Goal: Task Accomplishment & Management: Manage account settings

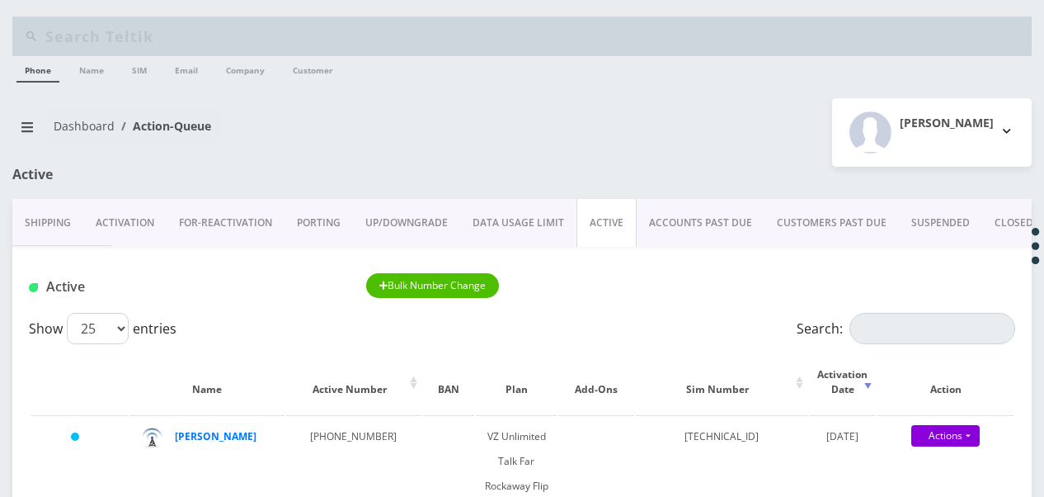
scroll to position [165, 0]
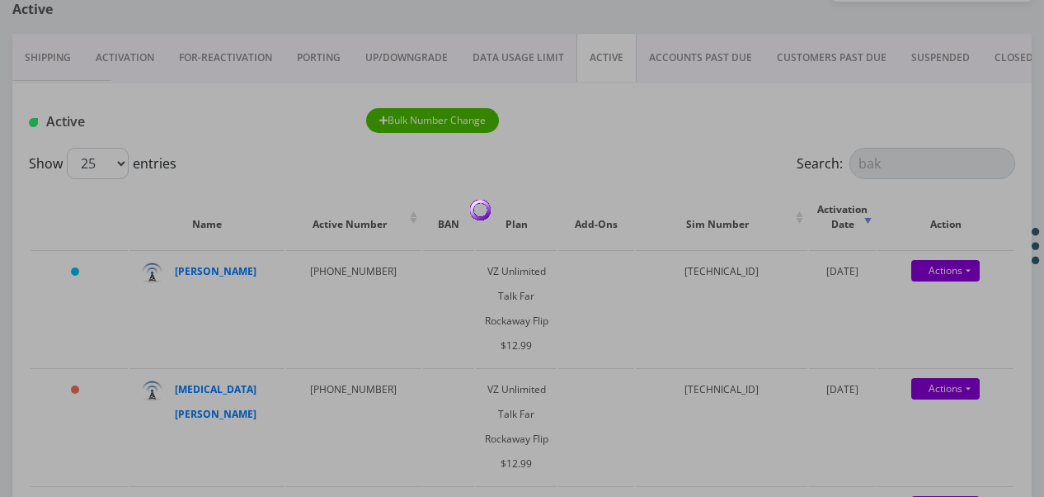
type input "bakh"
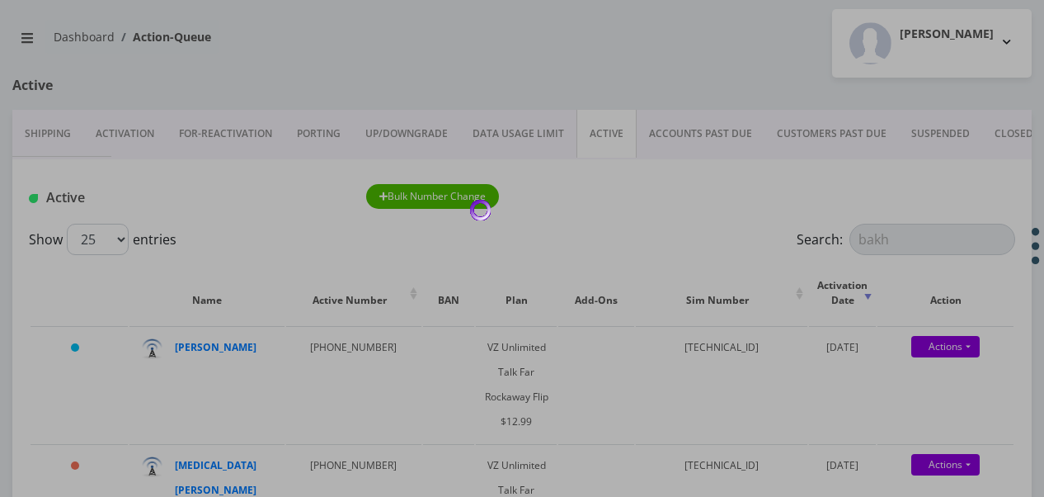
scroll to position [0, 0]
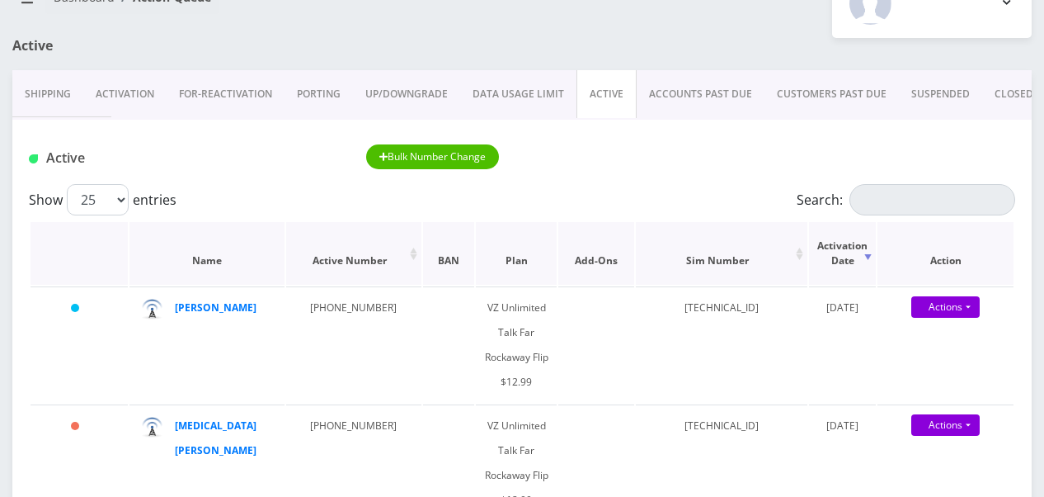
scroll to position [165, 0]
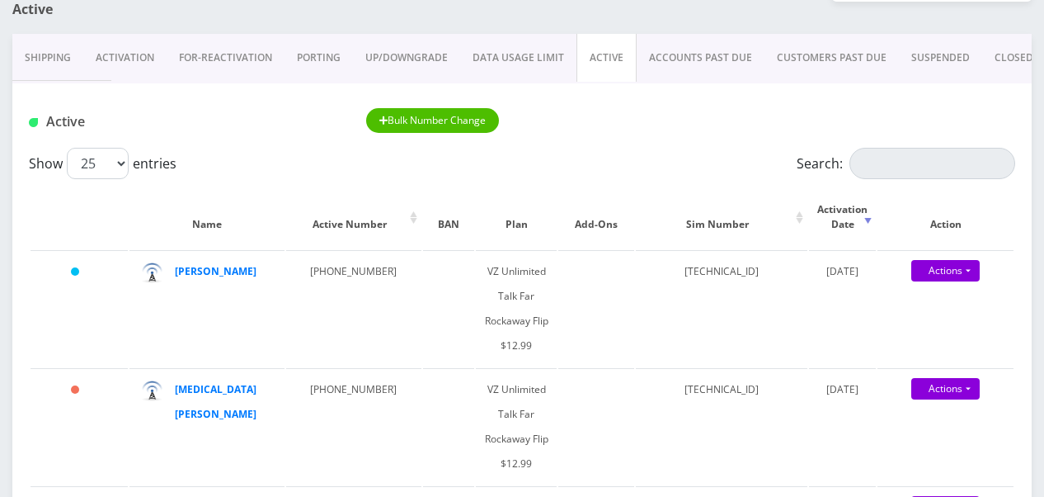
click at [907, 160] on input "Search:" at bounding box center [933, 163] width 166 height 31
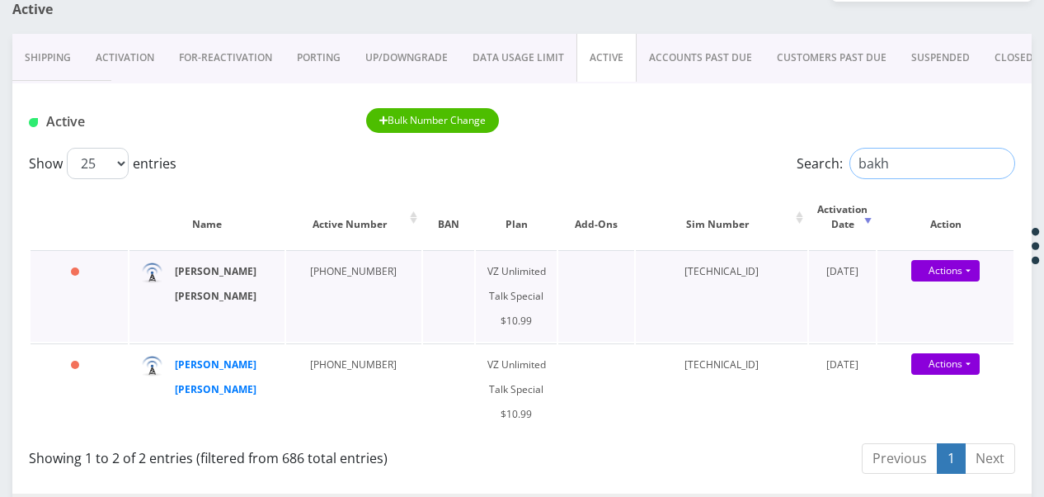
type input "bakh"
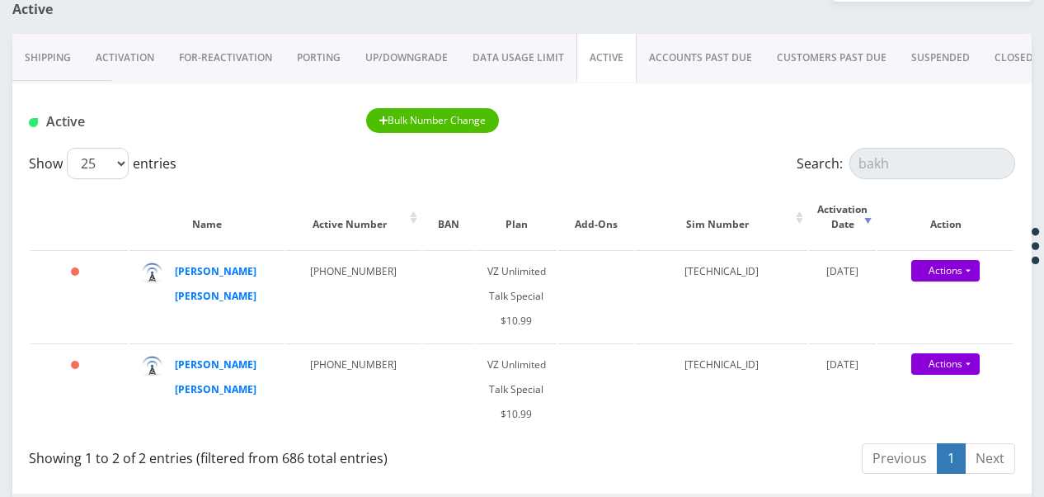
click at [136, 81] on div "Shipping Activation FOR-REActivation PORTING UP/DOWNGRADE DATA USAGE LIMIT ACTI…" at bounding box center [522, 58] width 1020 height 49
click at [138, 67] on link "Activation" at bounding box center [124, 58] width 83 height 48
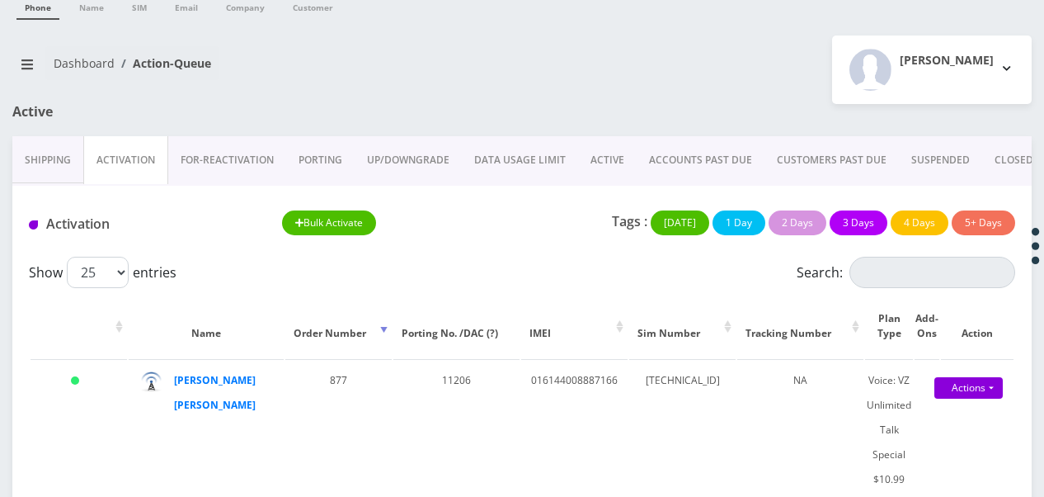
scroll to position [126, 0]
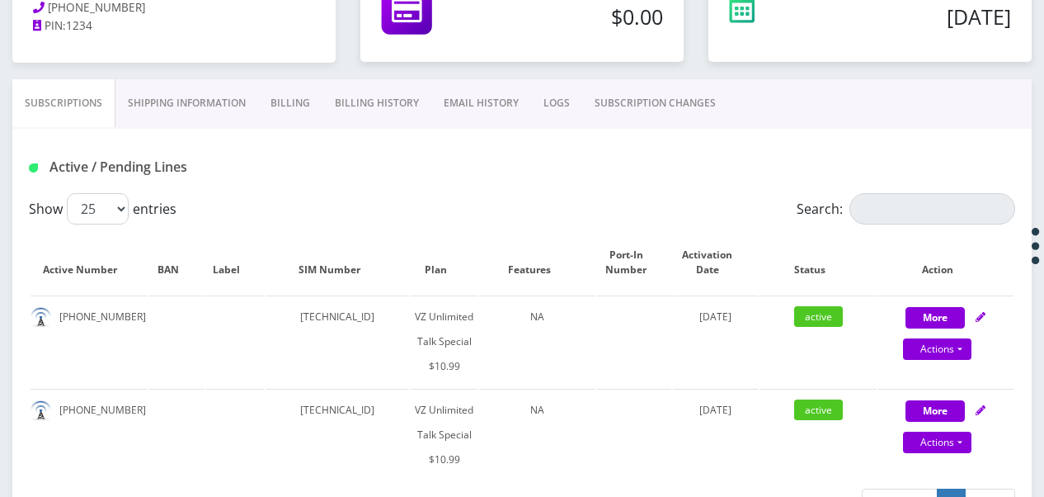
scroll to position [165, 0]
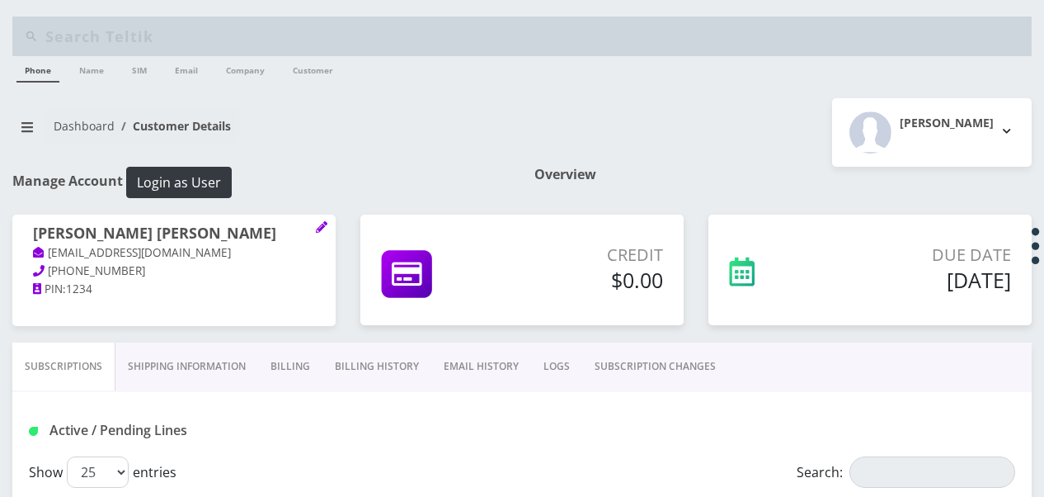
scroll to position [330, 0]
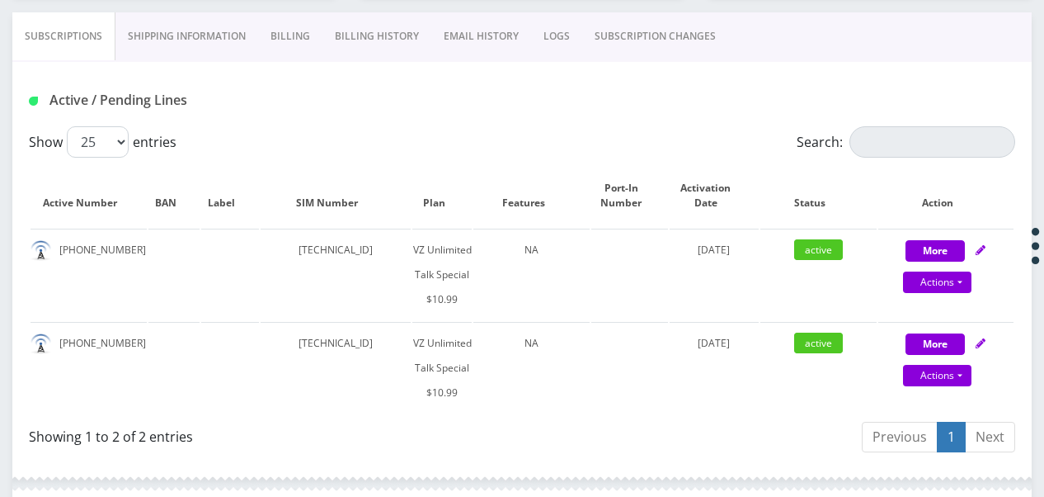
click at [295, 23] on link "Billing" at bounding box center [290, 36] width 64 height 48
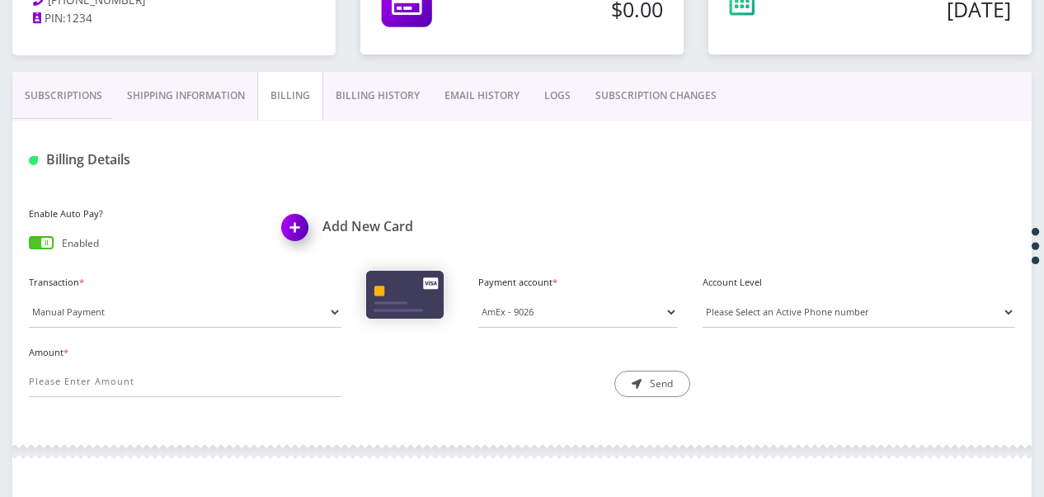
scroll to position [165, 0]
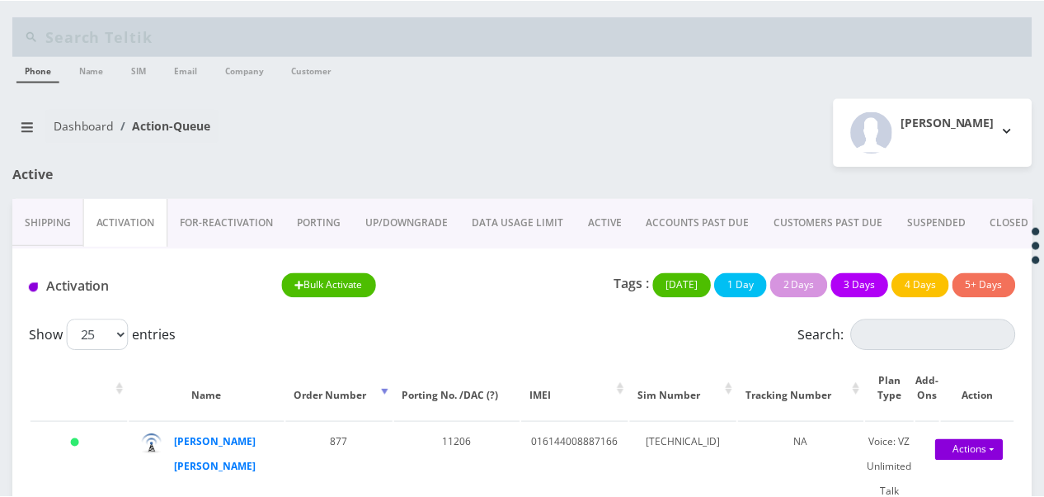
scroll to position [126, 0]
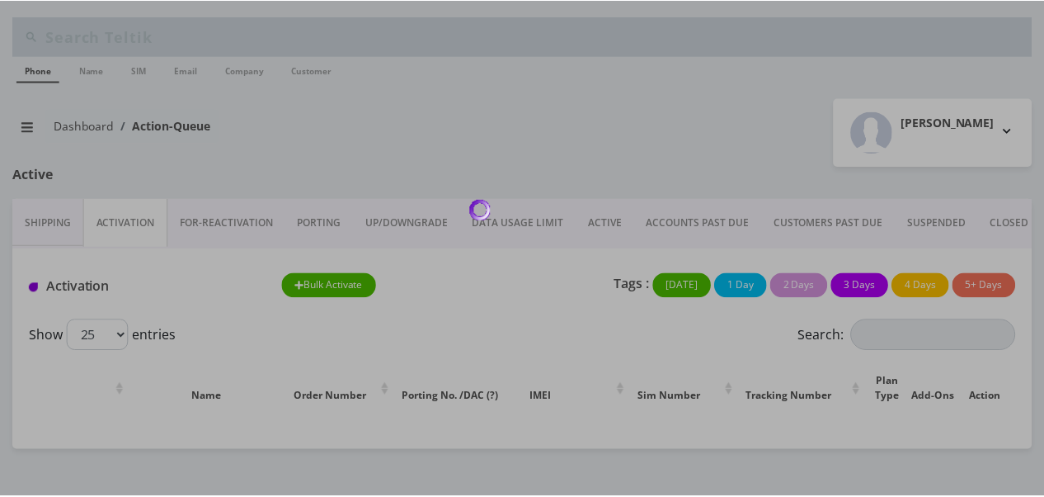
scroll to position [126, 0]
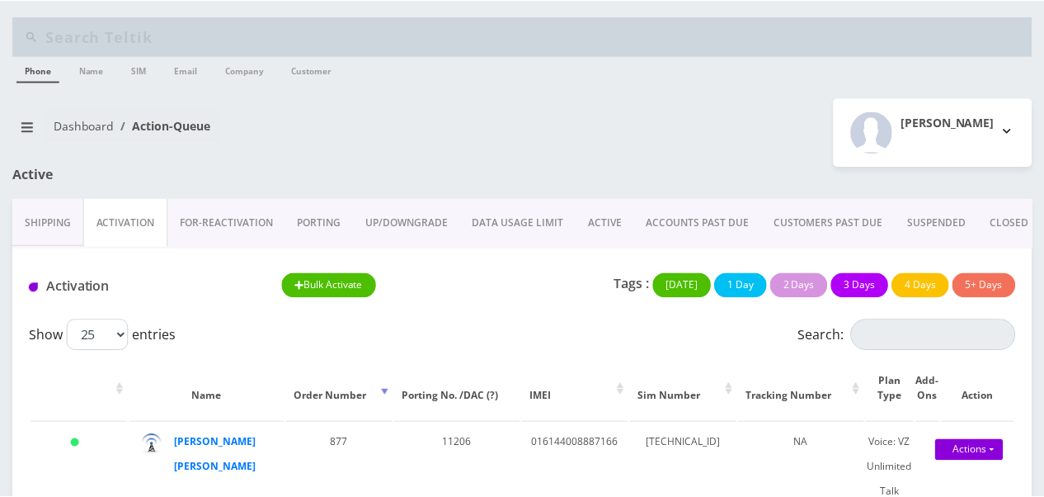
scroll to position [126, 0]
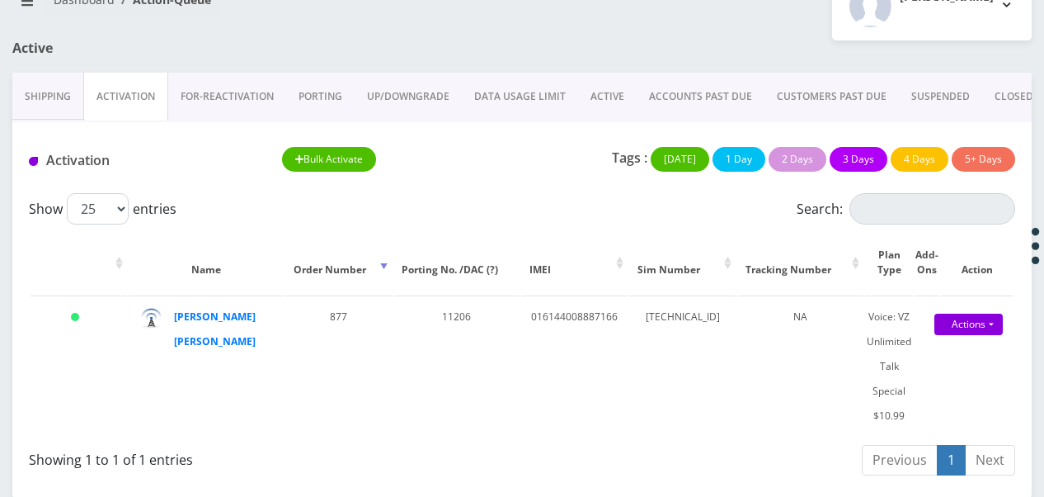
click at [618, 89] on link "ACTIVE" at bounding box center [607, 97] width 59 height 48
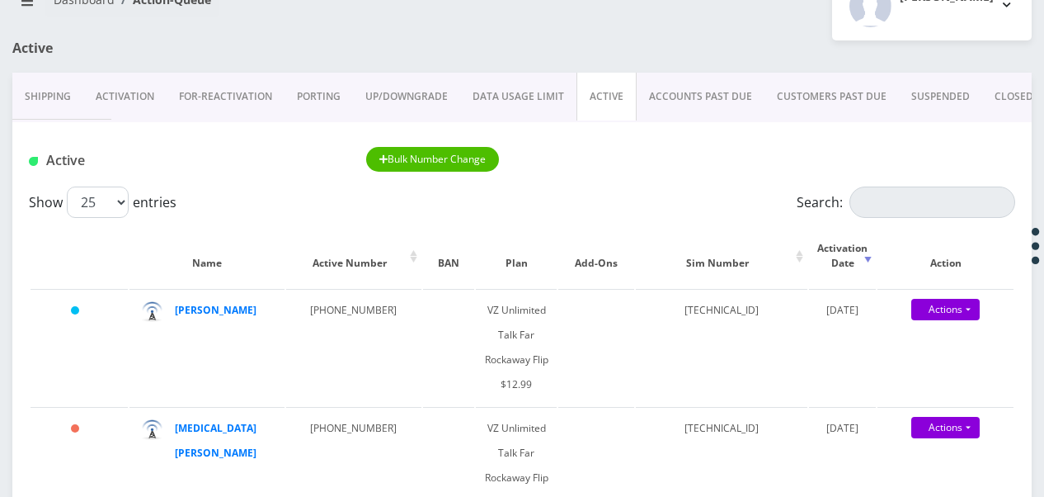
click at [143, 100] on link "Activation" at bounding box center [124, 97] width 83 height 48
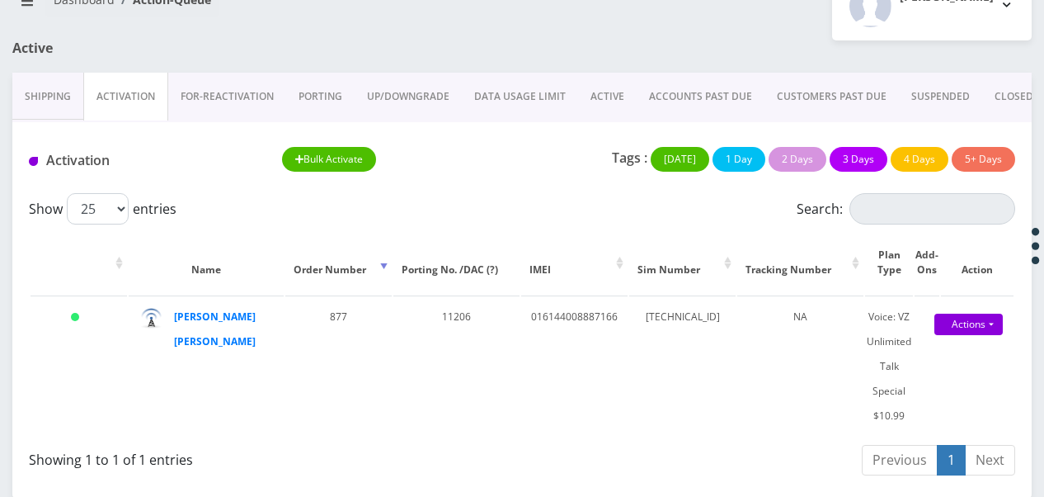
click at [585, 93] on link "ACTIVE" at bounding box center [607, 97] width 59 height 48
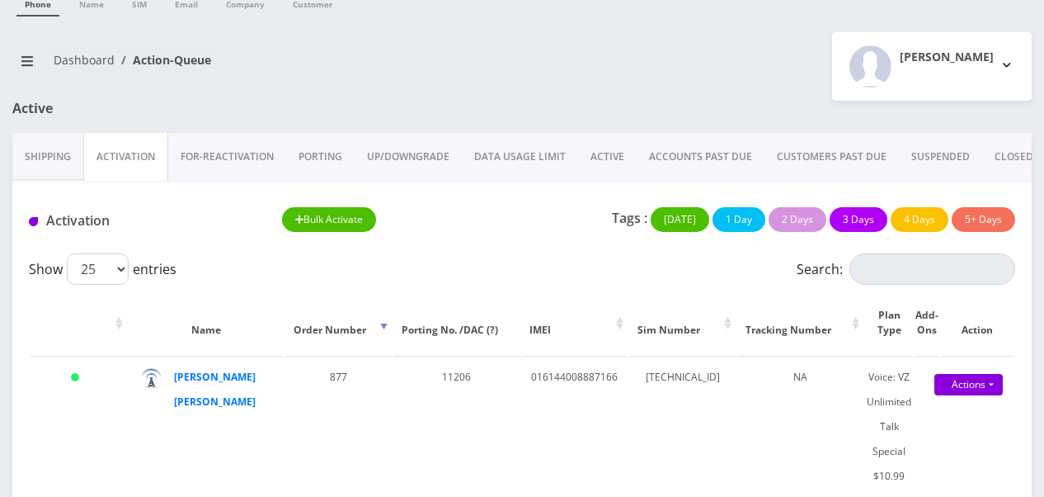
scroll to position [126, 0]
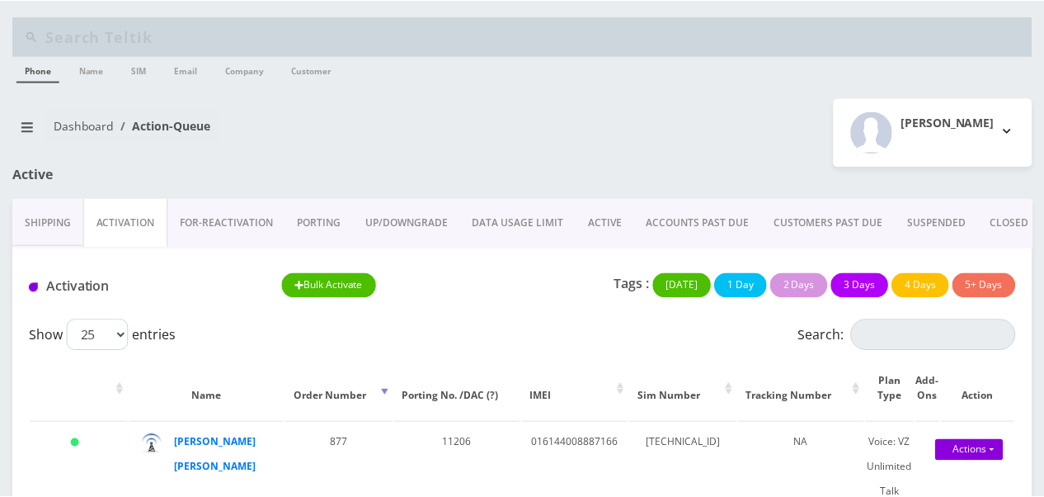
scroll to position [126, 0]
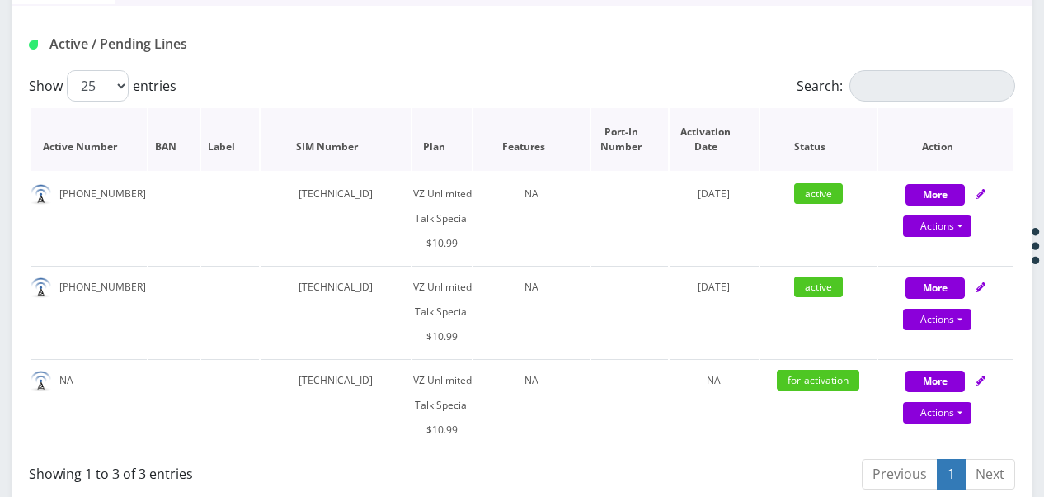
scroll to position [412, 0]
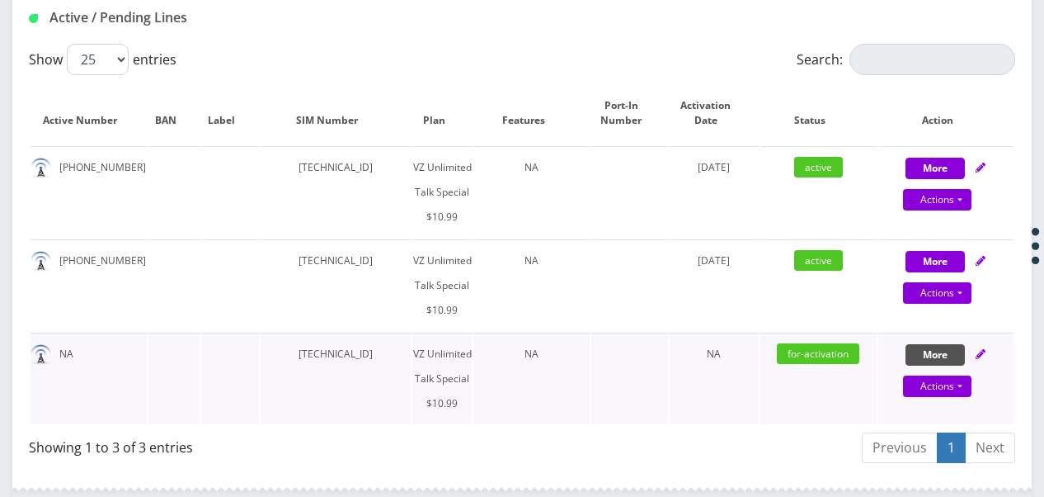
click at [936, 179] on button "More" at bounding box center [935, 168] width 59 height 21
select select "472"
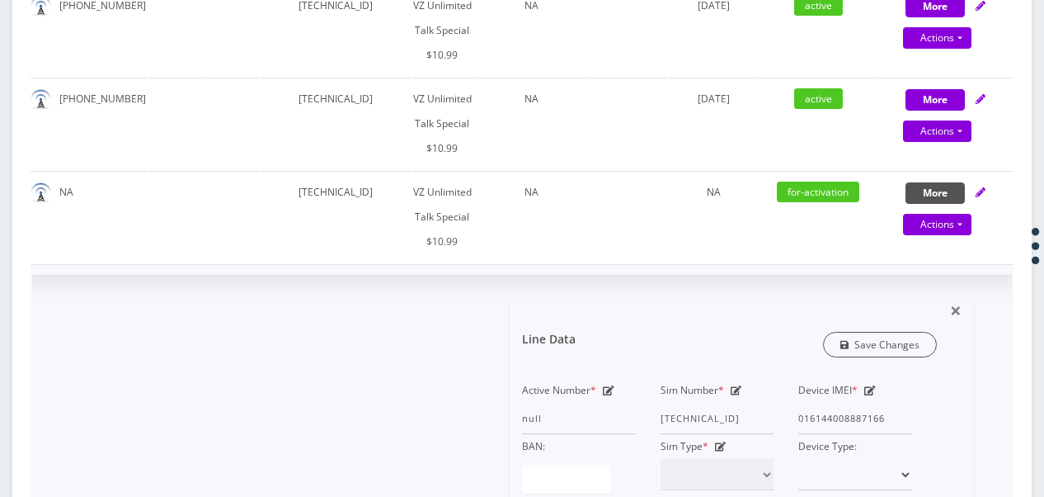
scroll to position [577, 0]
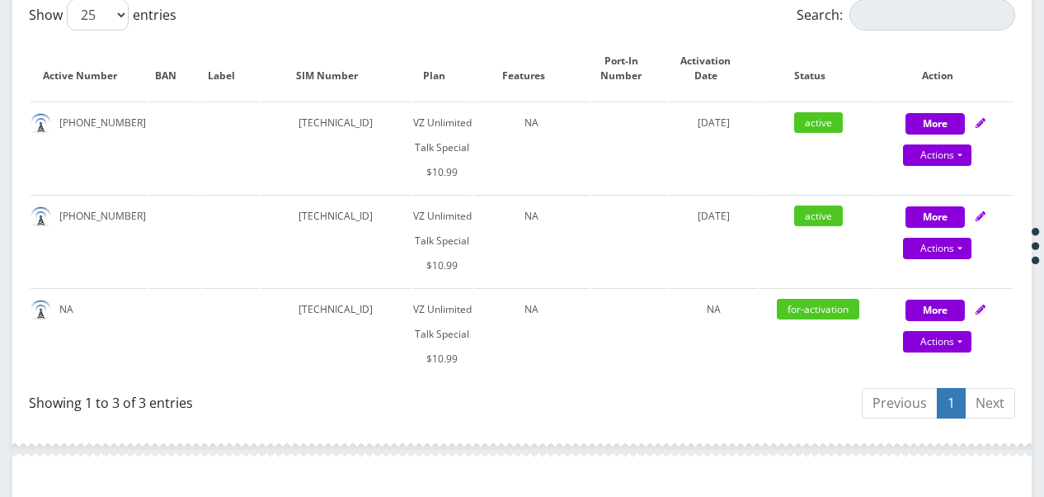
scroll to position [431, 0]
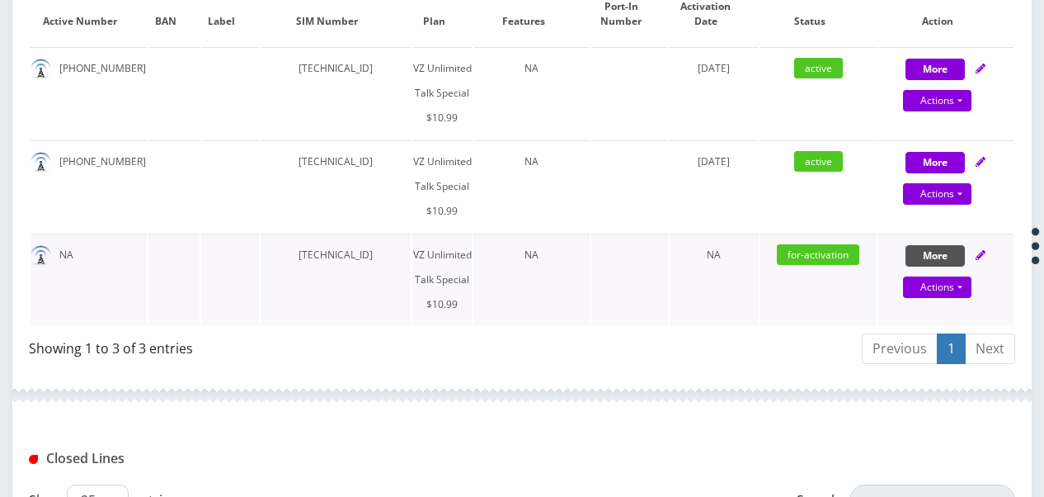
scroll to position [513, 0]
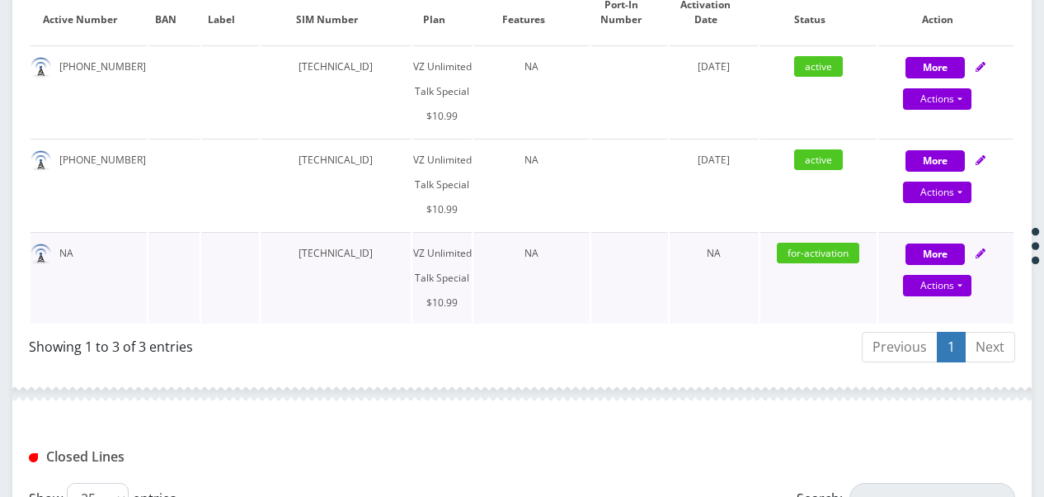
click at [954, 241] on div "More Actions Suspend Close Get Usage Swap Sim Confirm" at bounding box center [946, 265] width 135 height 49
select select "472"
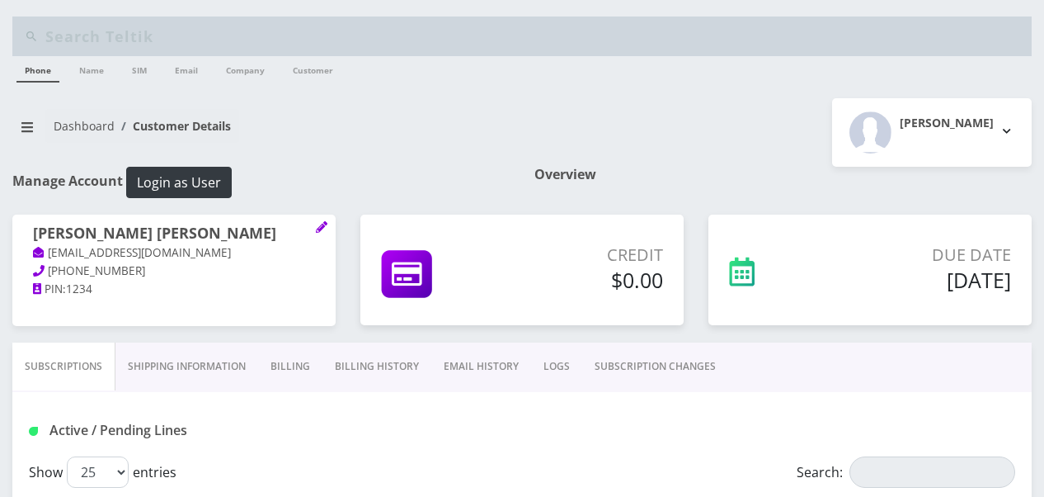
scroll to position [513, 0]
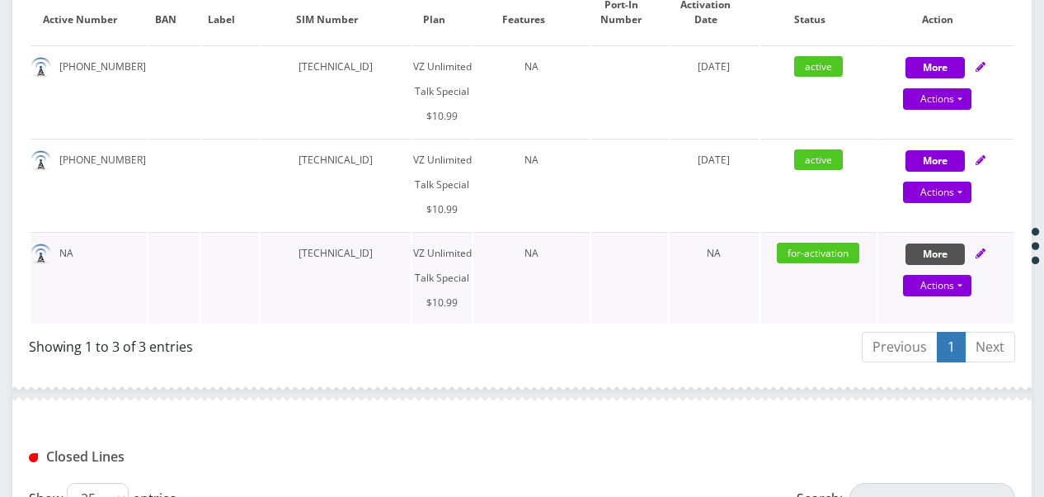
click at [945, 78] on button "More" at bounding box center [935, 67] width 59 height 21
select select "472"
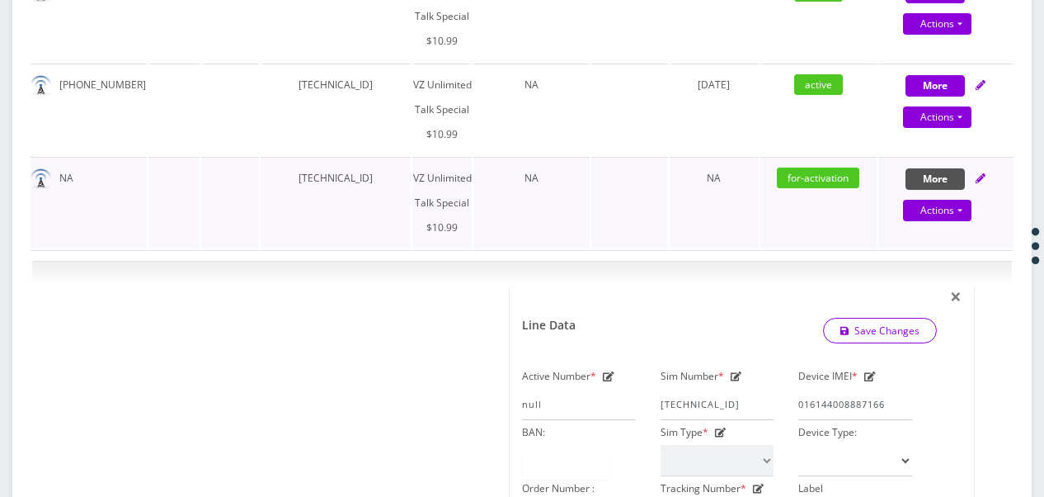
scroll to position [761, 0]
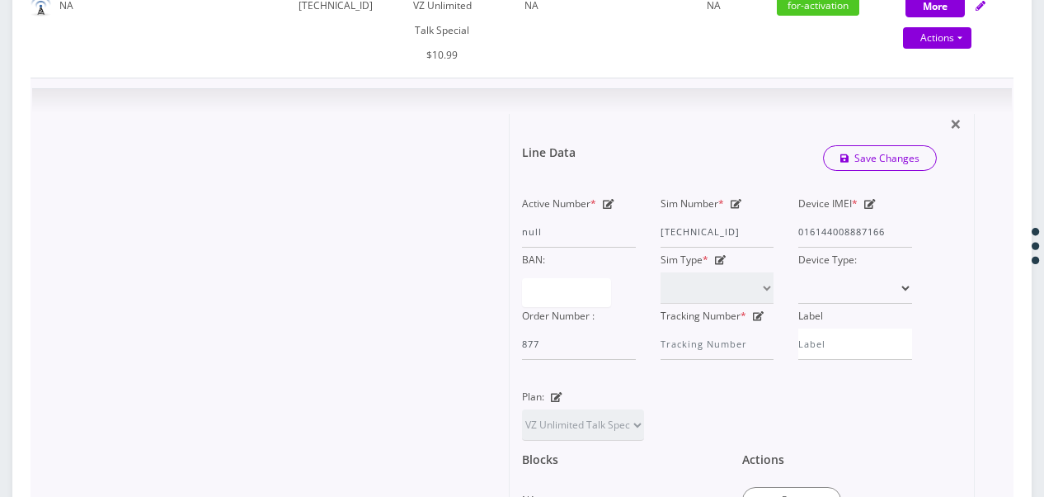
click at [738, 199] on icon at bounding box center [737, 204] width 12 height 10
drag, startPoint x: 739, startPoint y: 231, endPoint x: 790, endPoint y: 229, distance: 50.4
click at [790, 229] on div "Active Number * null Sim Number * 89148000011677014274 Device IMEI * 0161440088…" at bounding box center [717, 275] width 415 height 168
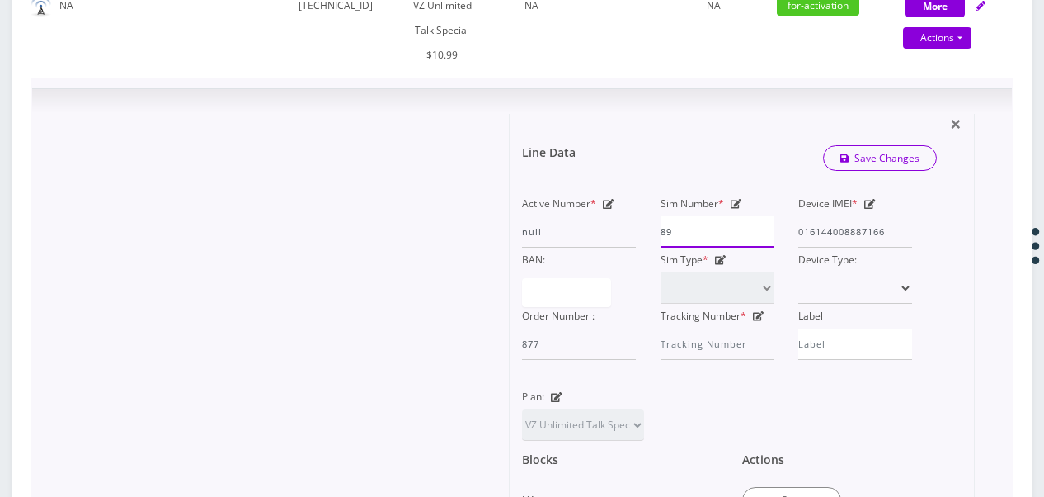
type input "8"
type input "89148000003876194213"
click at [846, 153] on icon "submit" at bounding box center [845, 157] width 9 height 9
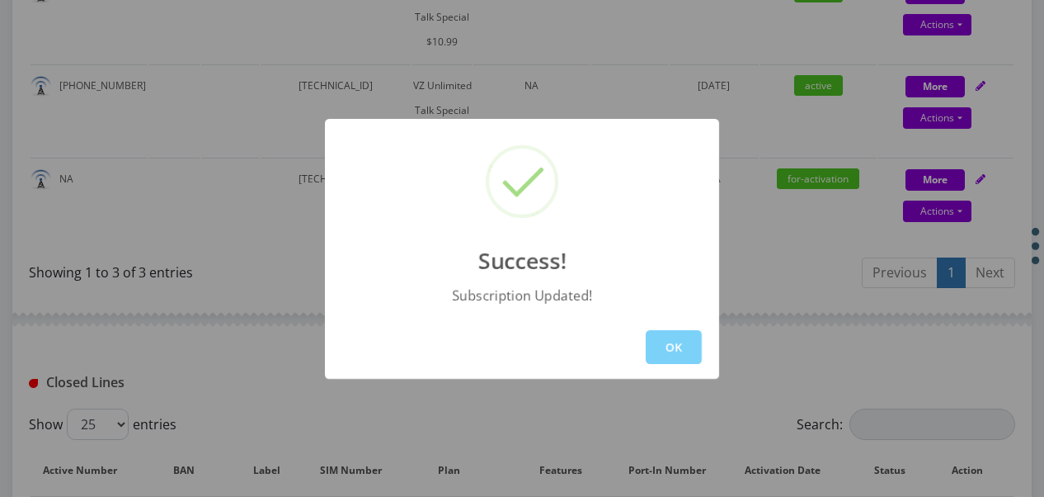
scroll to position [431, 0]
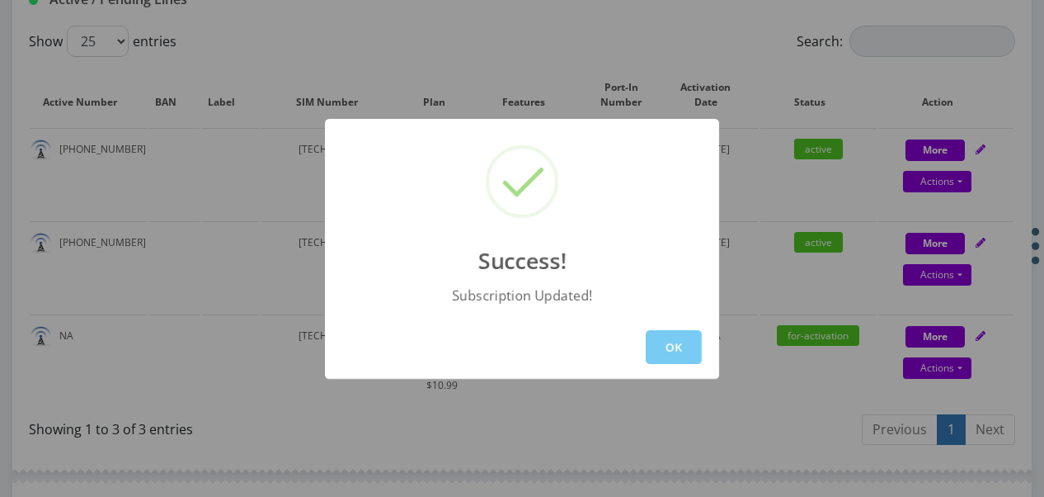
click at [676, 340] on button "OK" at bounding box center [674, 347] width 56 height 34
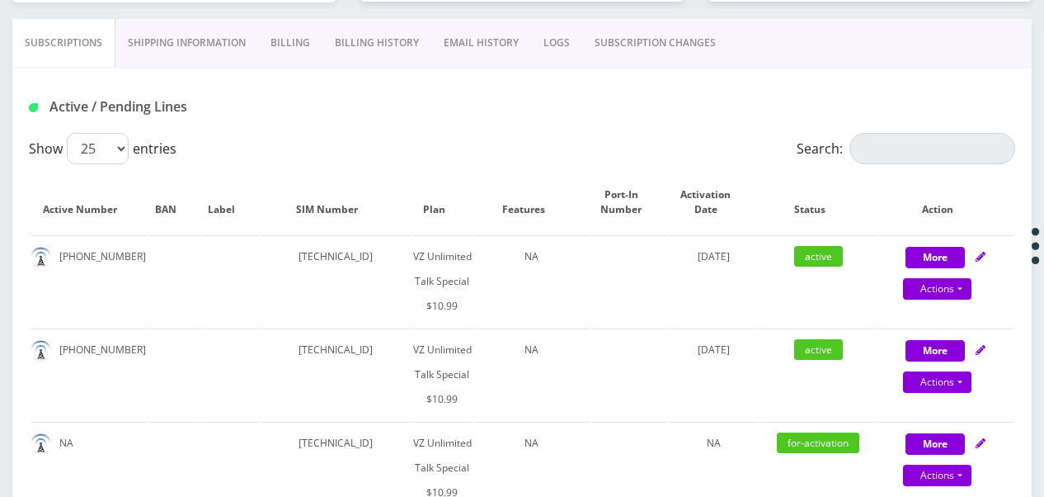
scroll to position [183, 0]
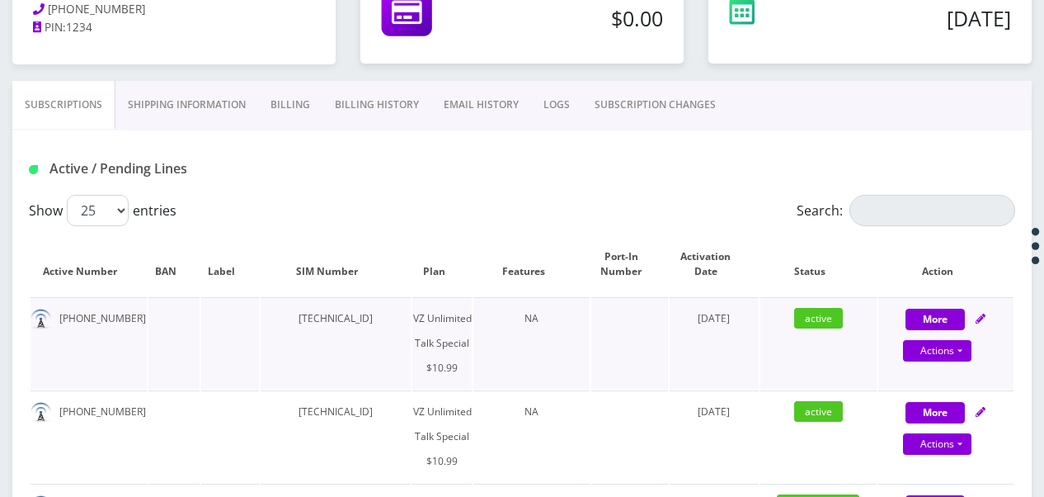
scroll to position [426, 0]
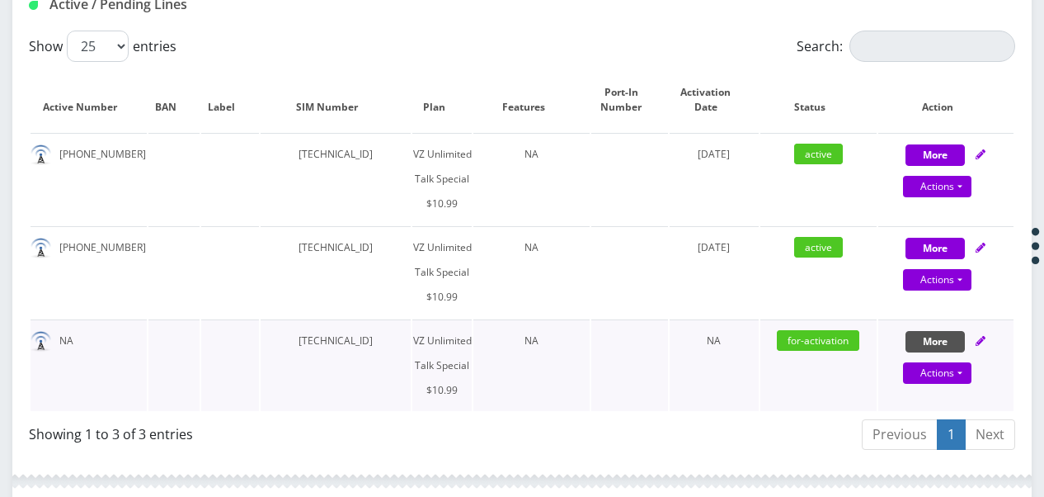
click at [924, 166] on button "More" at bounding box center [935, 154] width 59 height 21
select select "472"
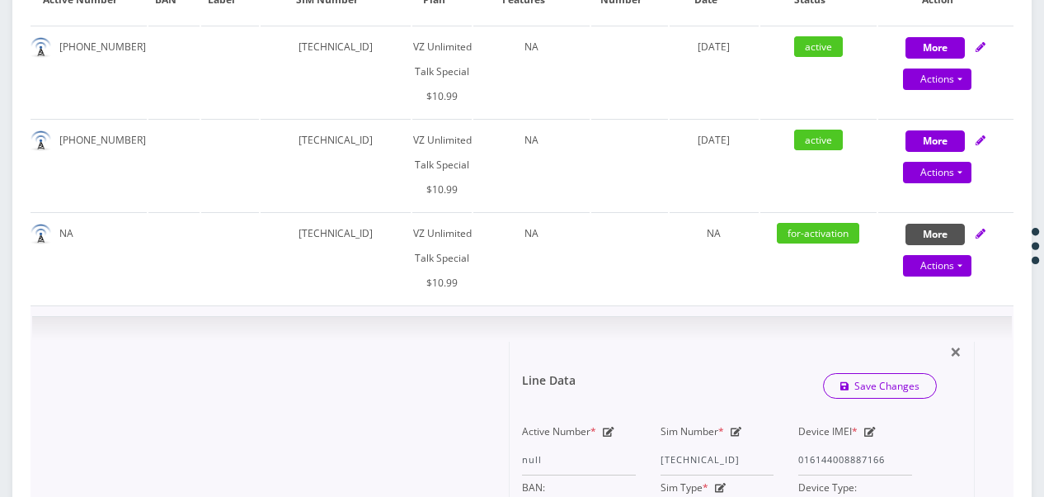
scroll to position [591, 0]
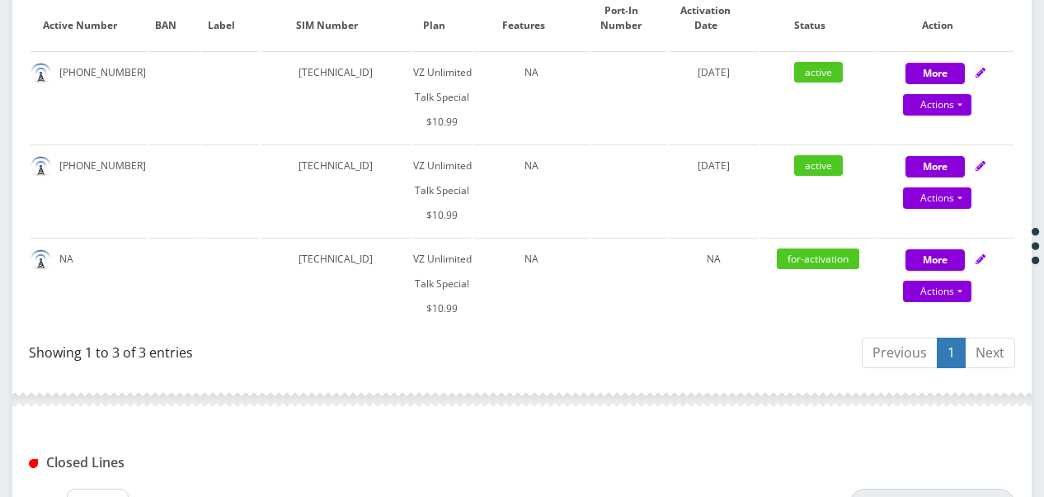
scroll to position [426, 0]
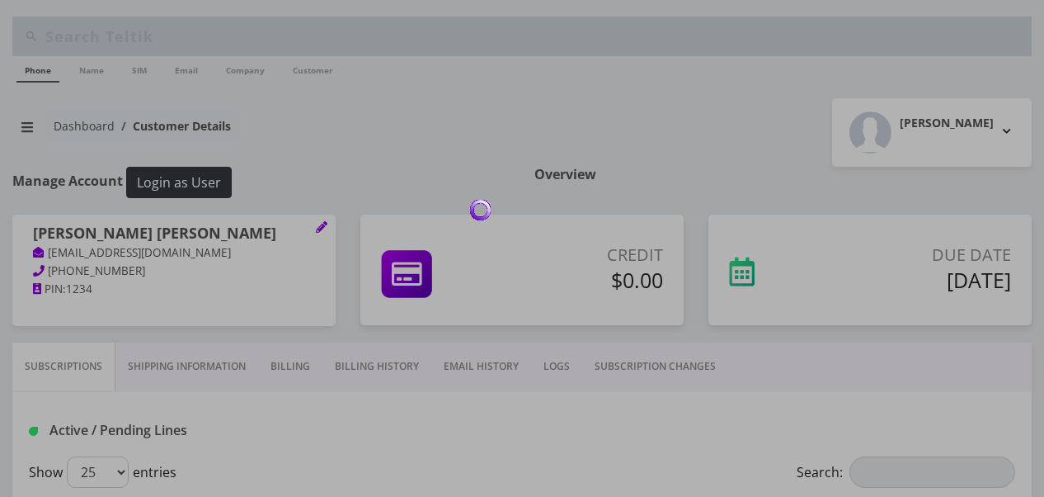
scroll to position [426, 0]
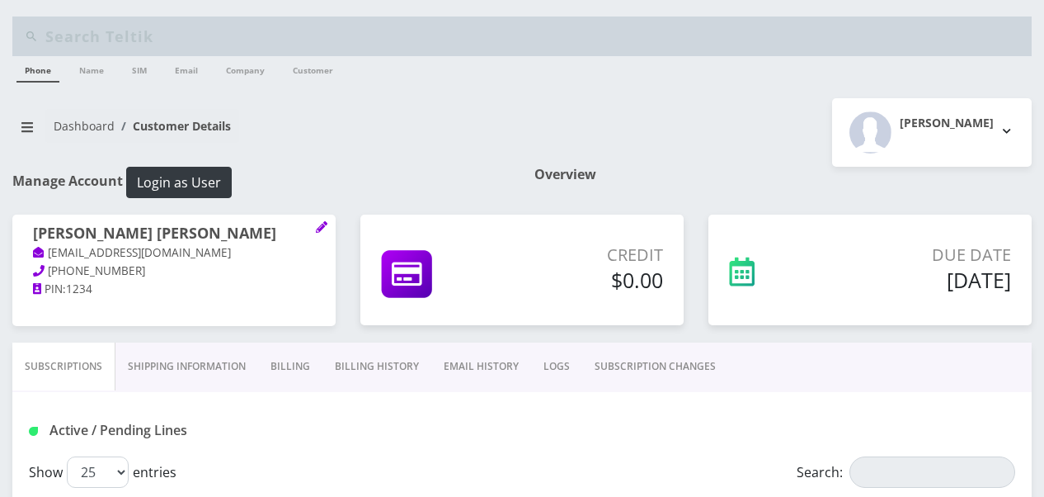
scroll to position [426, 0]
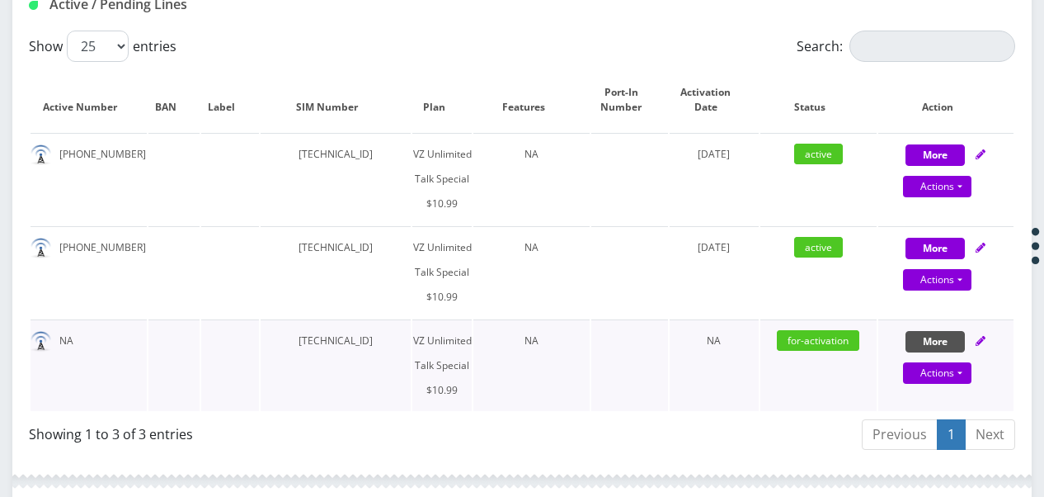
click at [920, 166] on button "More" at bounding box center [935, 154] width 59 height 21
select select "472"
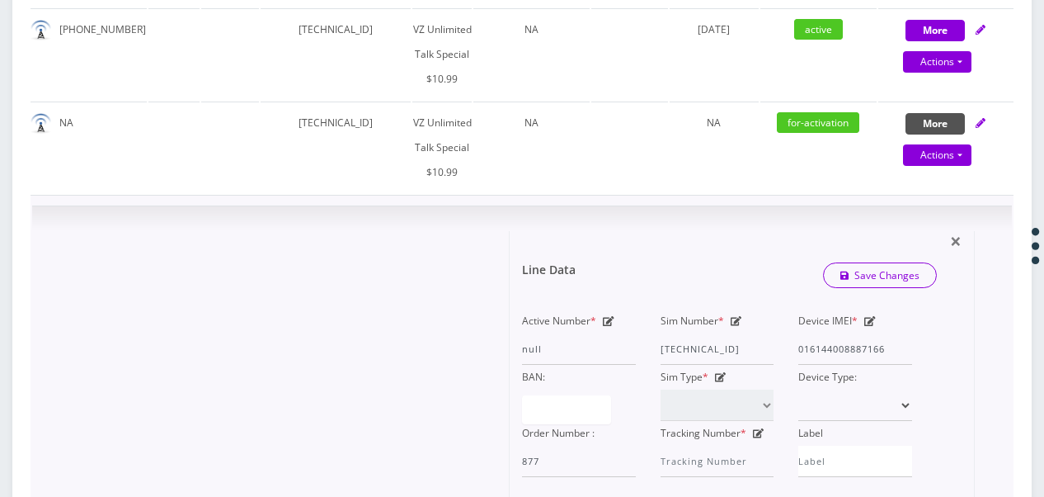
scroll to position [673, 0]
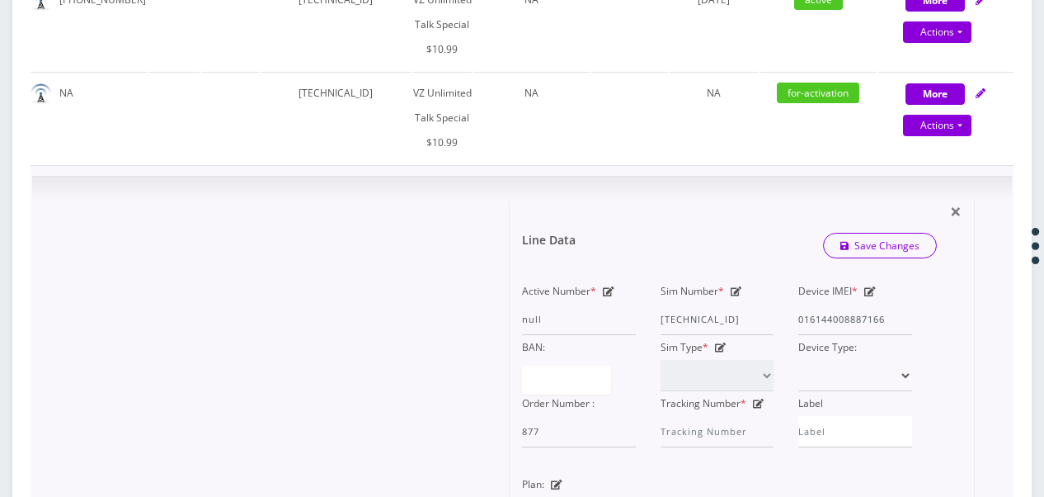
click at [741, 292] on icon at bounding box center [737, 291] width 12 height 10
click at [832, 310] on div "Active Number * null Sim Number * 89148000003876194213 Device IMEI * 0161440088…" at bounding box center [717, 363] width 415 height 168
type input "8"
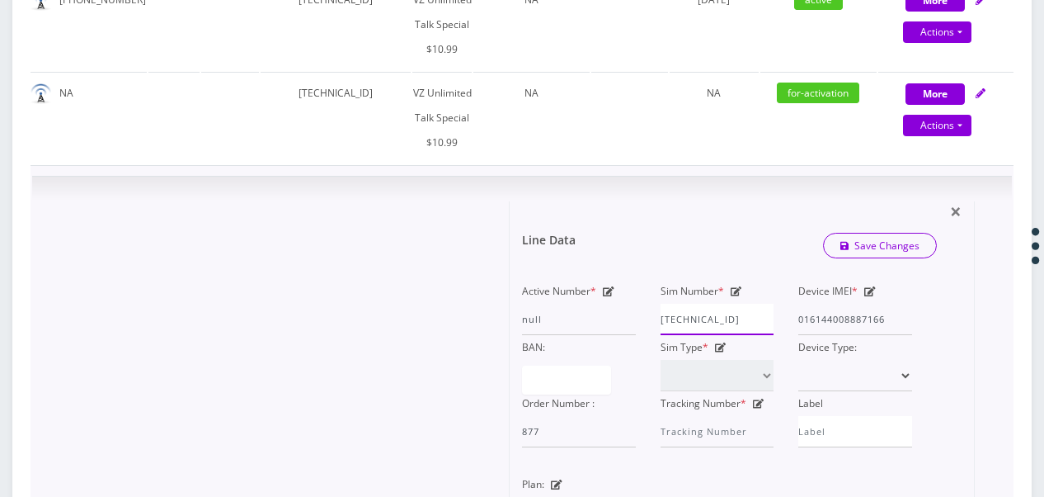
scroll to position [0, 7]
type input "89148000010413034240"
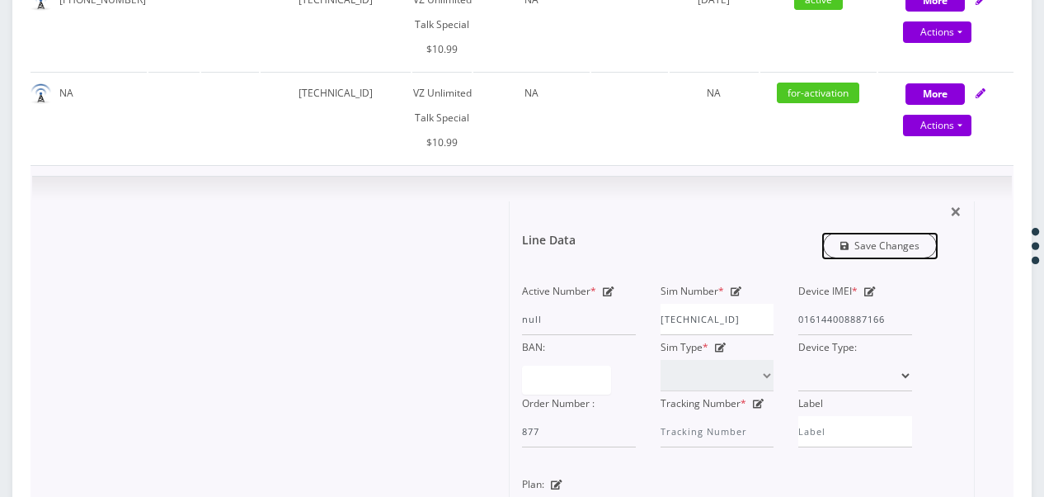
click at [891, 243] on link "Save Changes" at bounding box center [880, 246] width 115 height 26
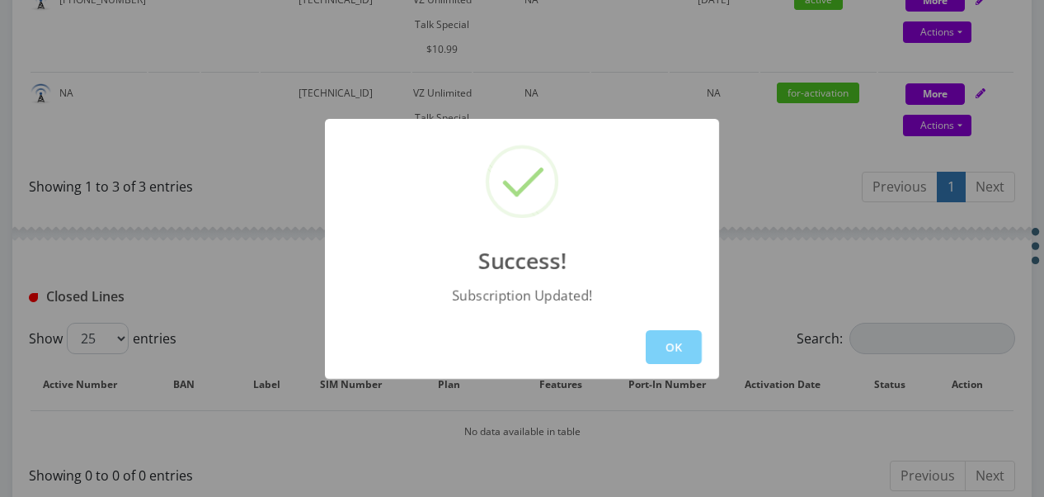
drag, startPoint x: 655, startPoint y: 345, endPoint x: 469, endPoint y: 224, distance: 221.7
click at [655, 344] on button "OK" at bounding box center [674, 347] width 56 height 34
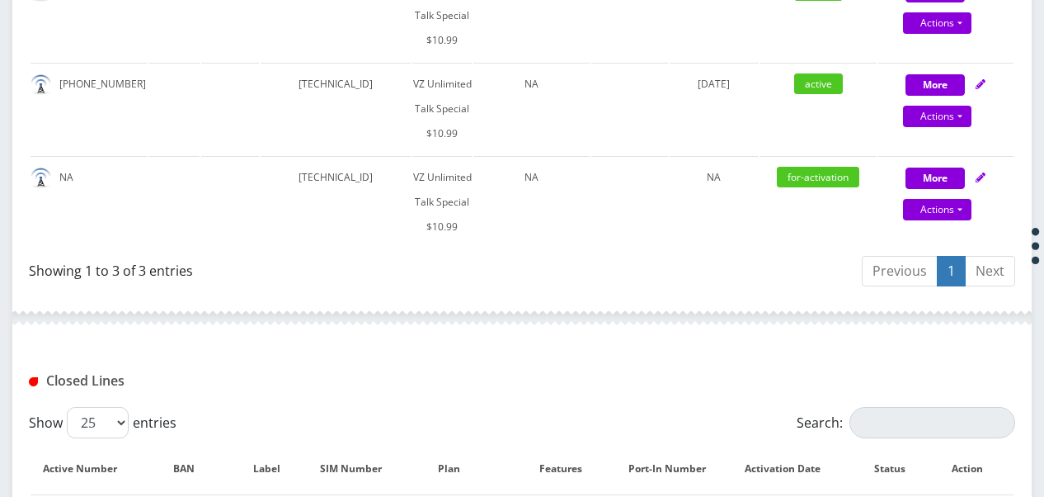
scroll to position [508, 0]
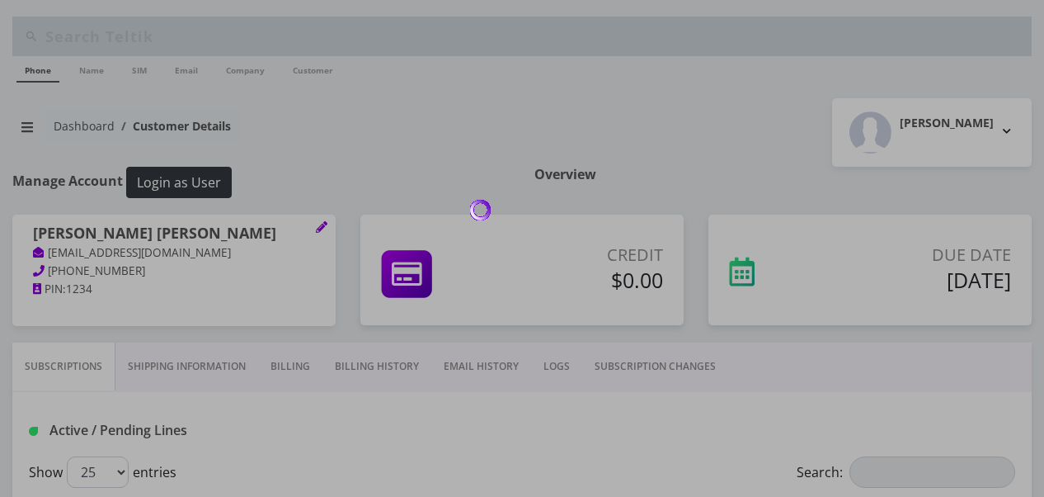
scroll to position [327, 0]
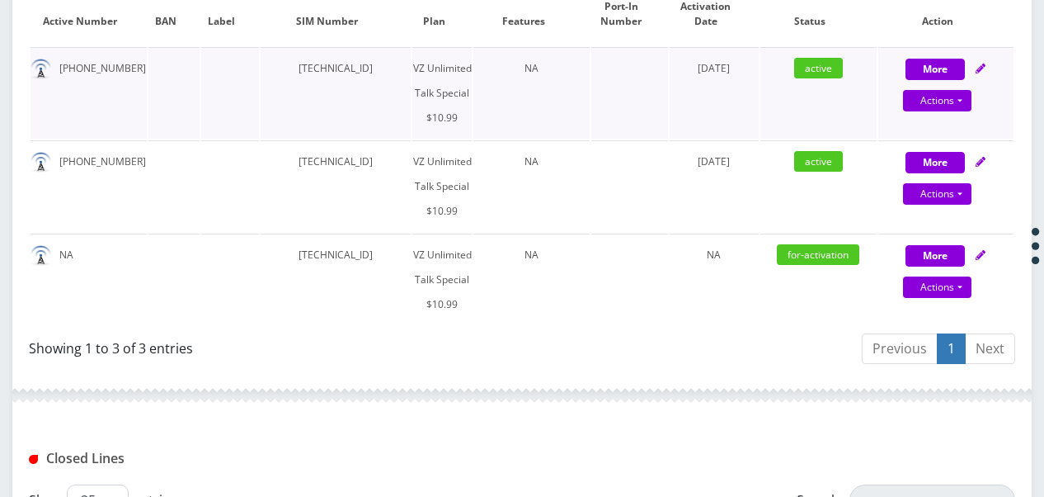
scroll to position [537, 0]
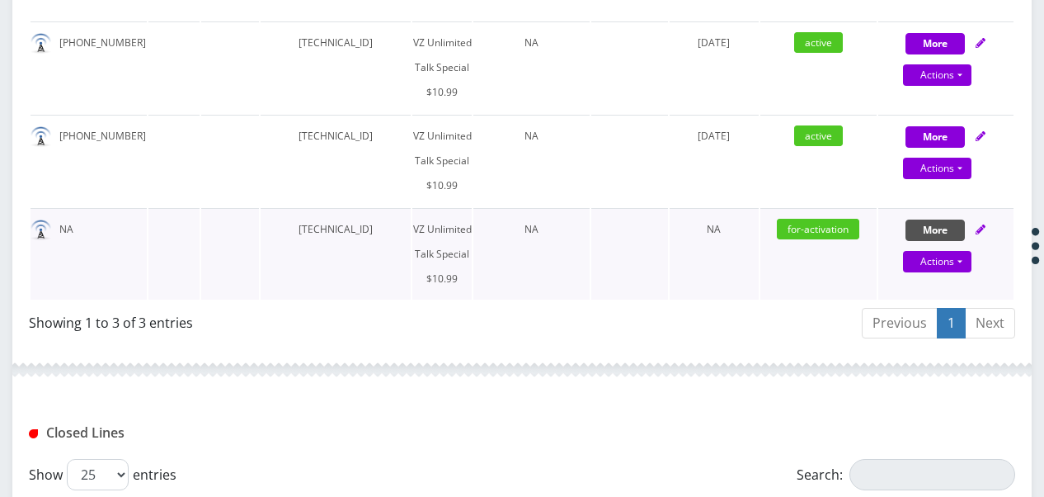
click at [921, 54] on button "More" at bounding box center [935, 43] width 59 height 21
select select "472"
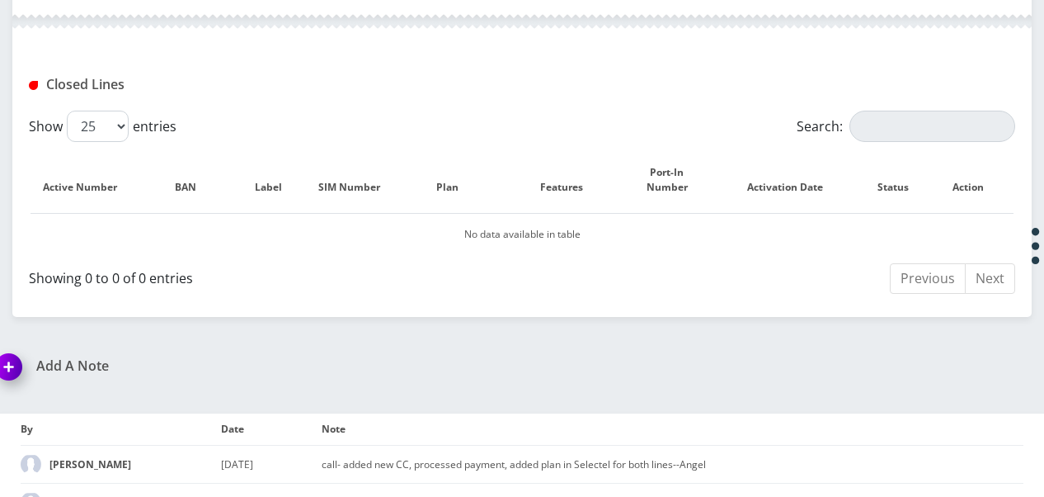
scroll to position [537, 0]
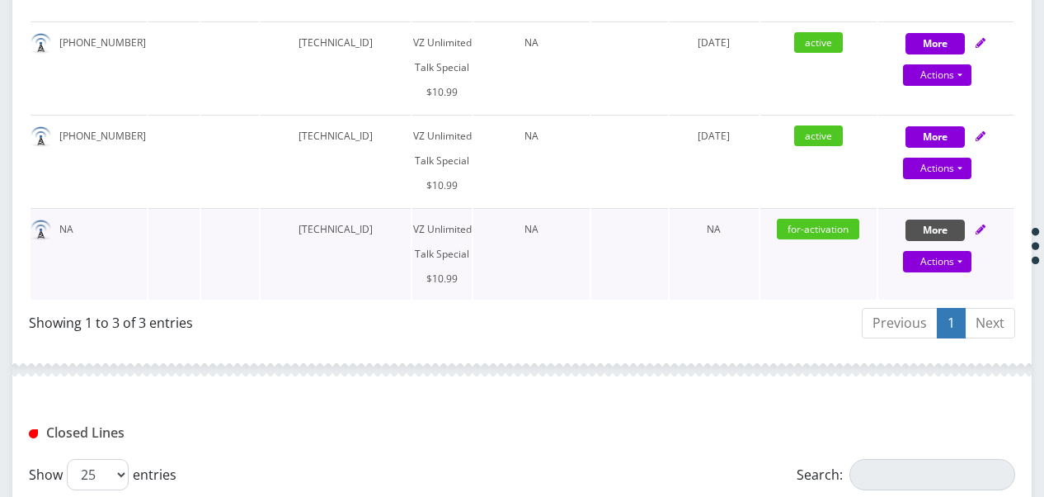
click at [916, 54] on button "More" at bounding box center [935, 43] width 59 height 21
select select "472"
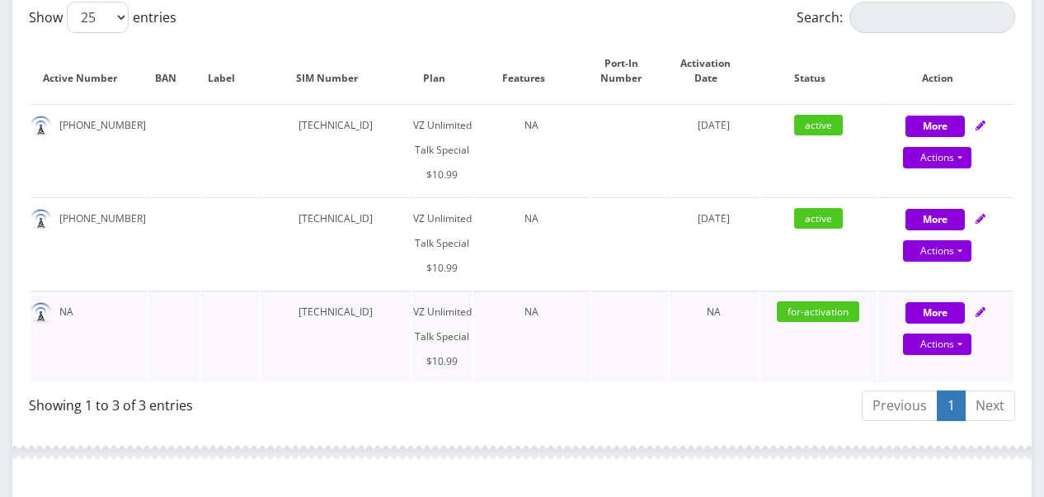
scroll to position [537, 0]
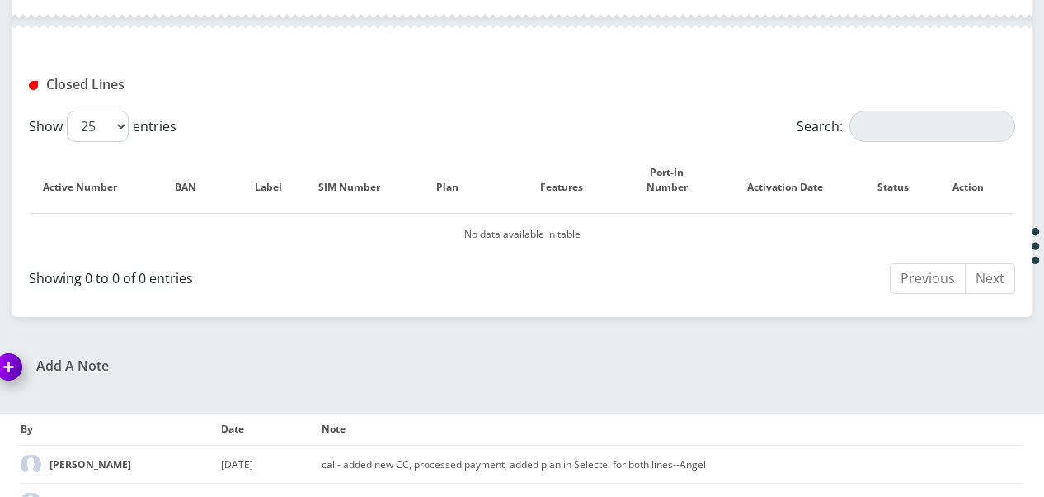
scroll to position [537, 0]
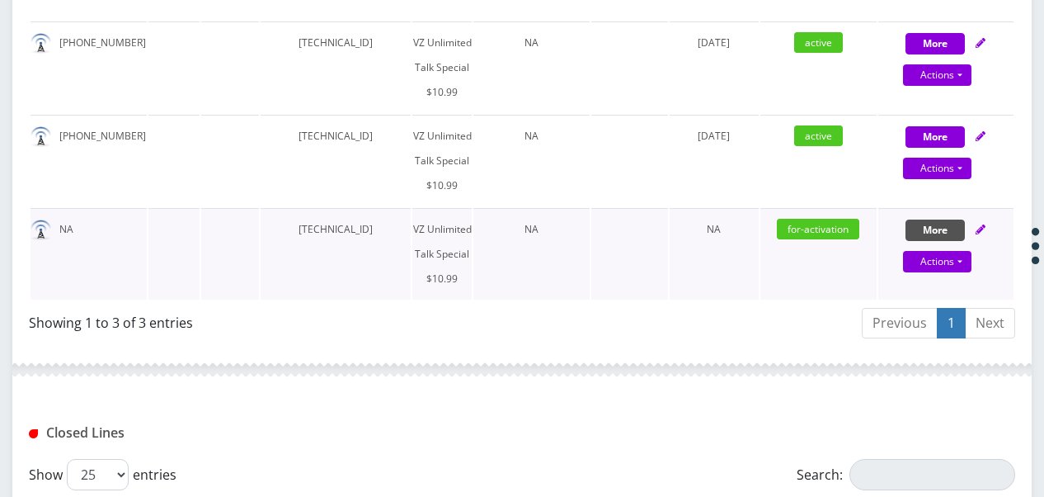
click at [944, 54] on button "More" at bounding box center [935, 43] width 59 height 21
select select "472"
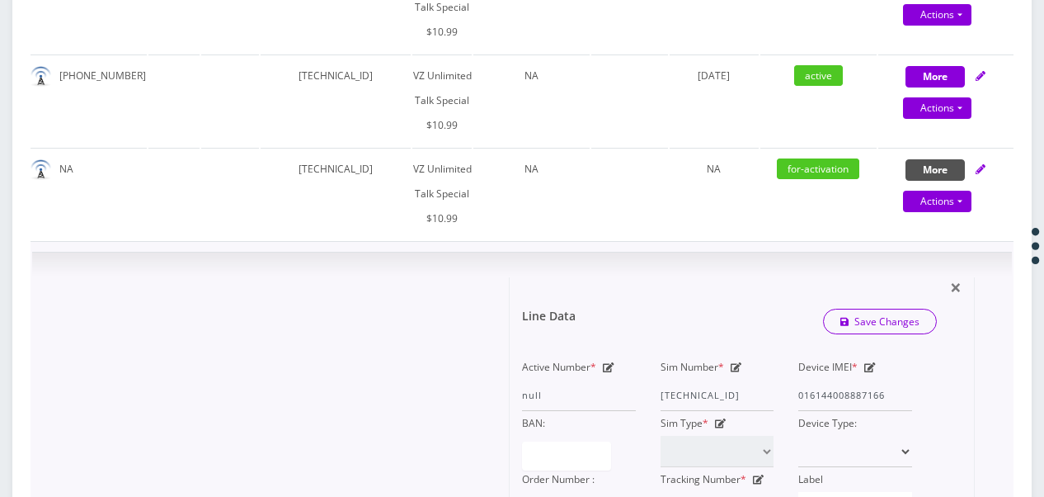
scroll to position [620, 0]
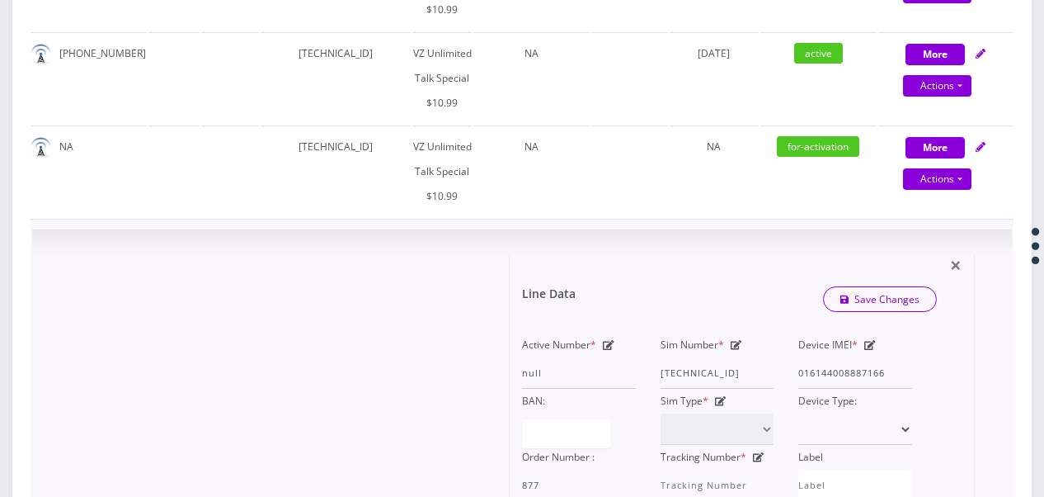
click at [886, 358] on div "Device IMEI * 016144008887166" at bounding box center [855, 360] width 139 height 56
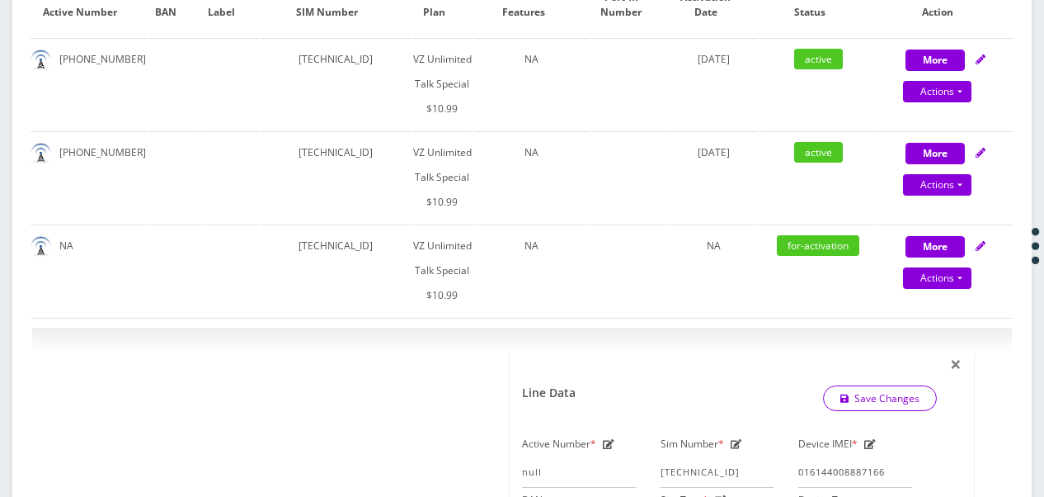
scroll to position [372, 0]
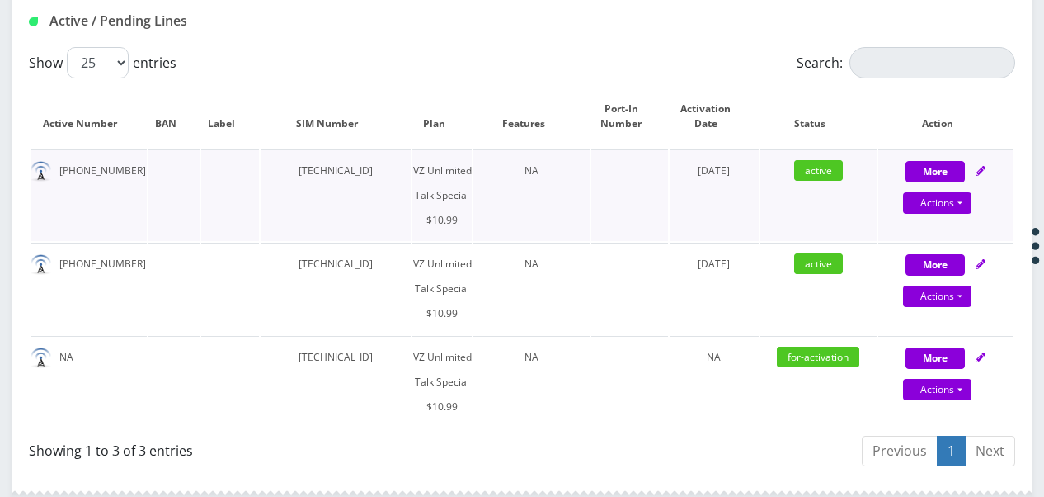
scroll to position [492, 0]
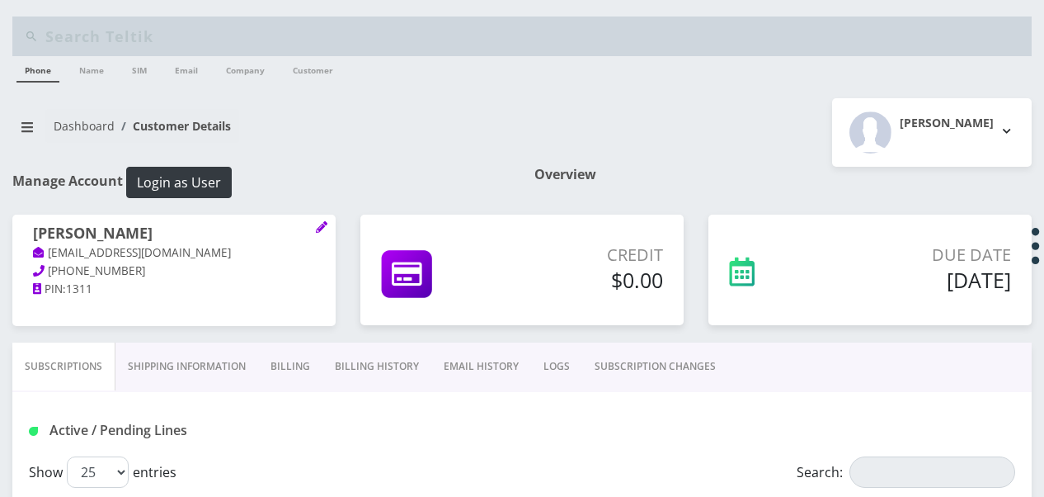
scroll to position [82, 0]
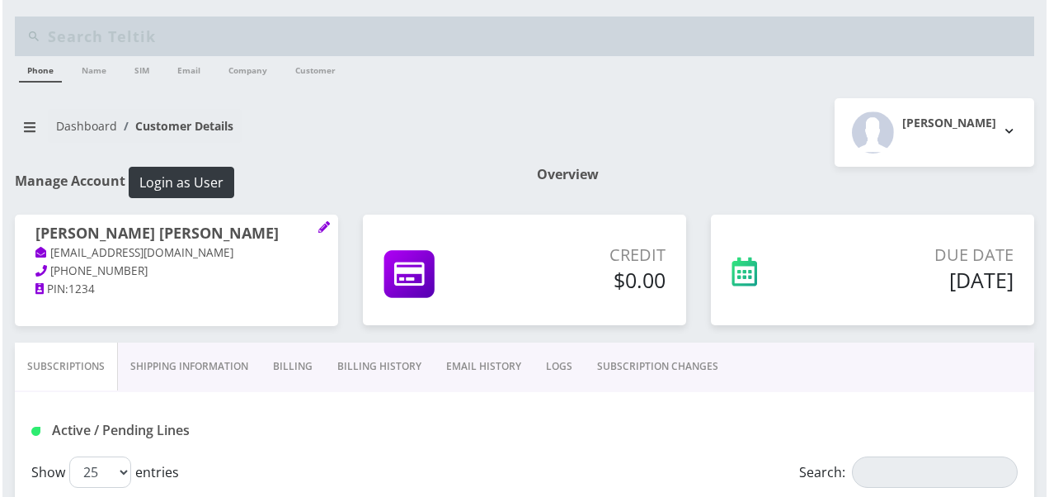
scroll to position [454, 0]
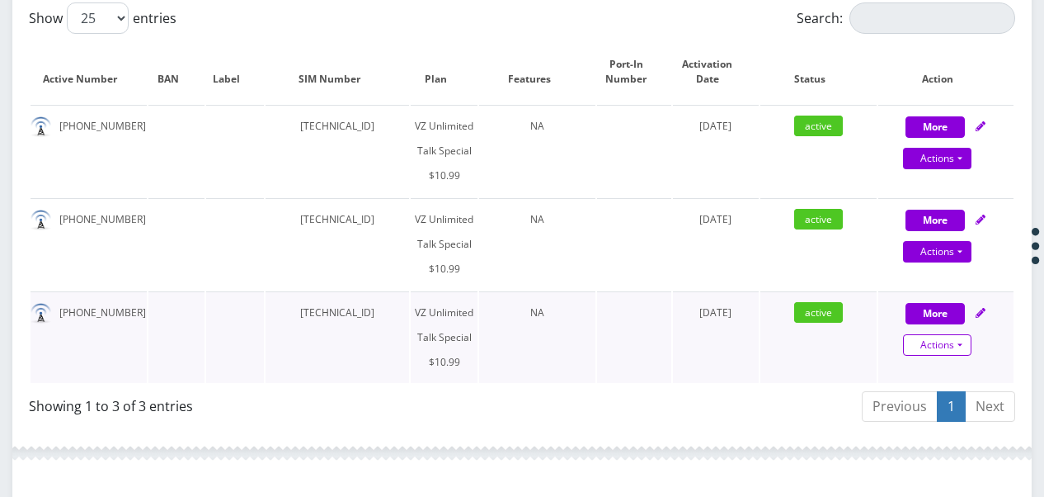
click at [968, 169] on link "Actions" at bounding box center [937, 158] width 68 height 21
select select "472"
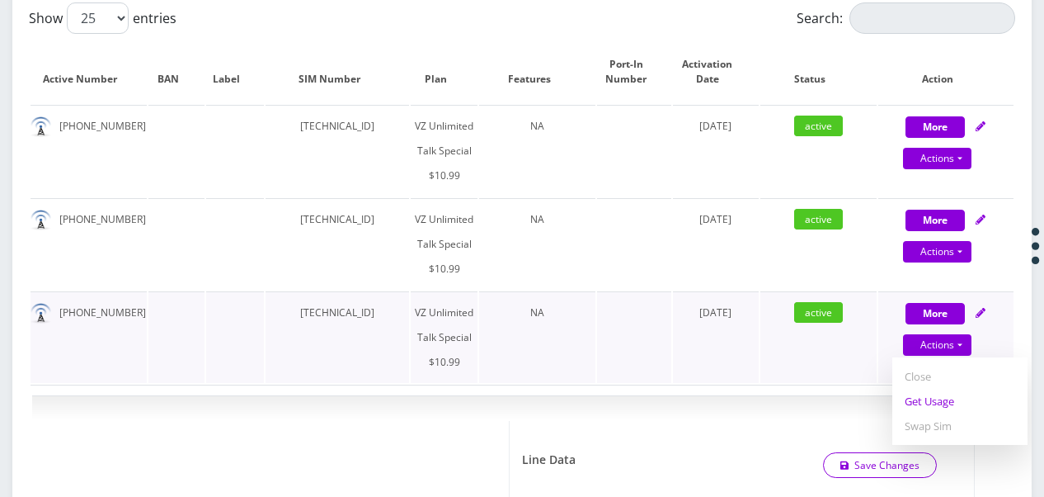
click at [947, 392] on link "Get Usage" at bounding box center [960, 401] width 135 height 25
select select "472"
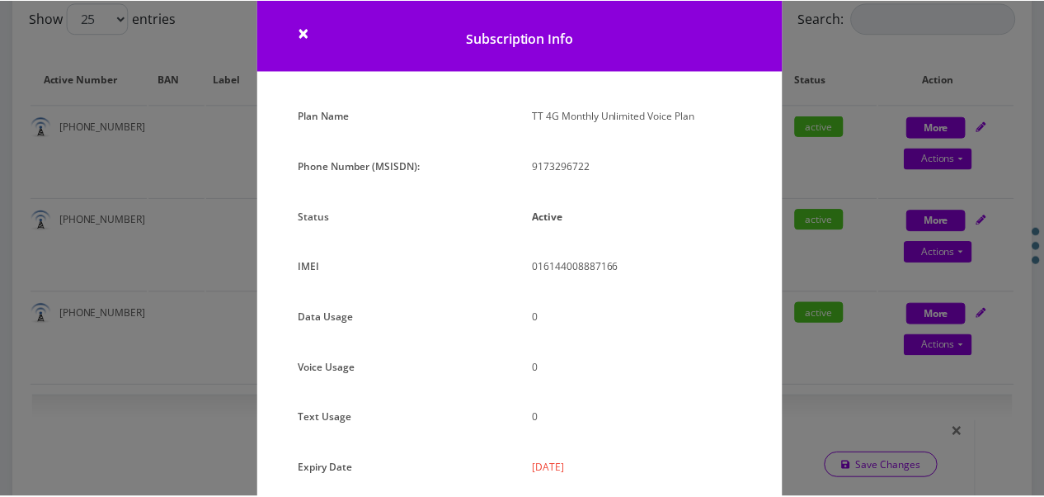
scroll to position [0, 0]
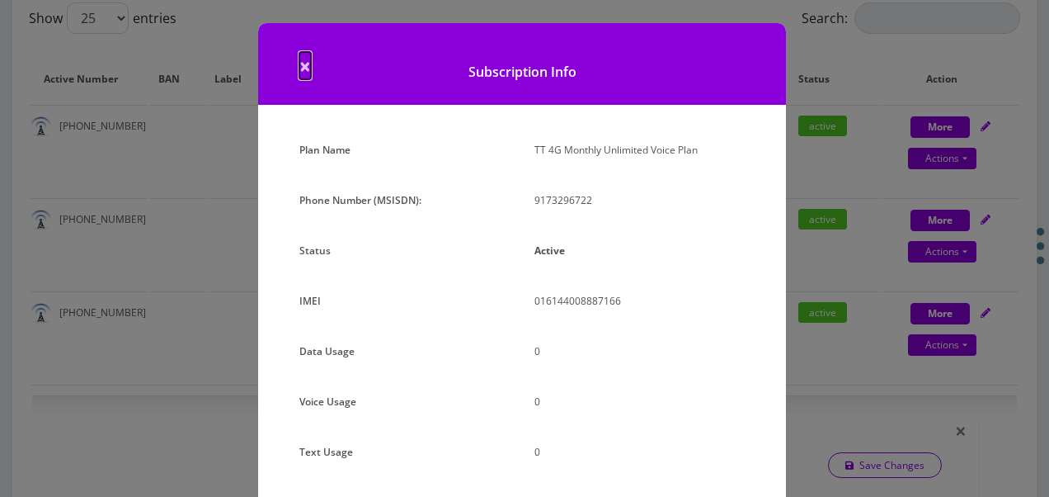
click at [304, 68] on span "×" at bounding box center [305, 65] width 12 height 27
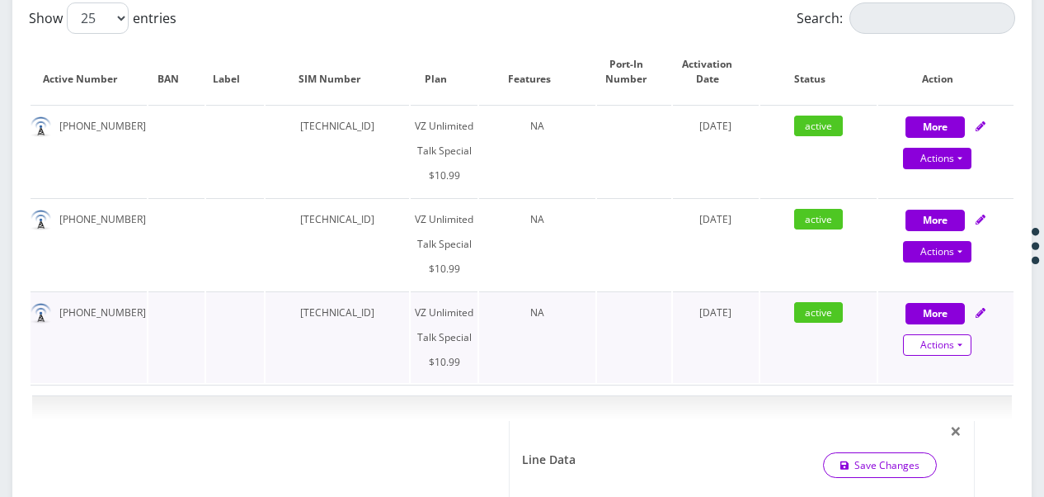
click at [964, 338] on link "Actions" at bounding box center [937, 344] width 68 height 21
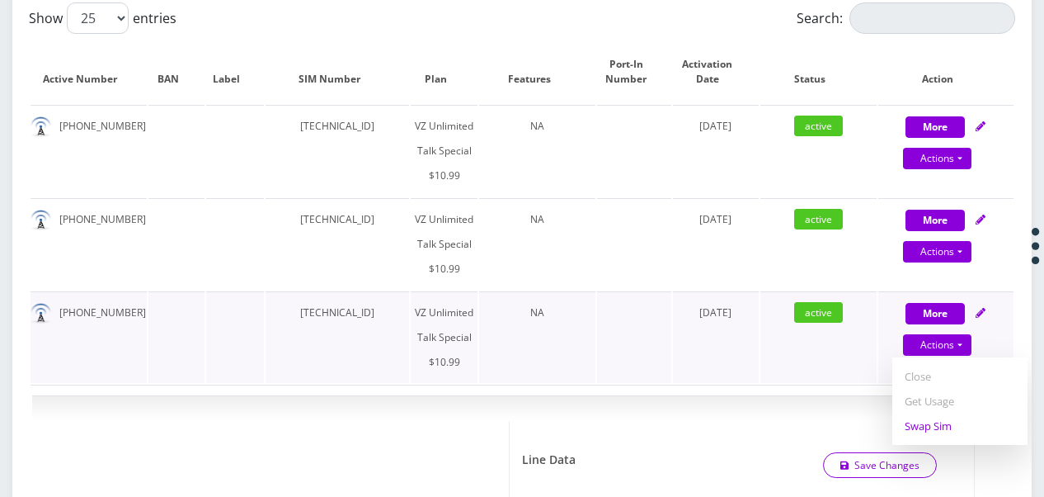
click at [940, 423] on link "Swap Sim" at bounding box center [960, 425] width 135 height 25
select select "472"
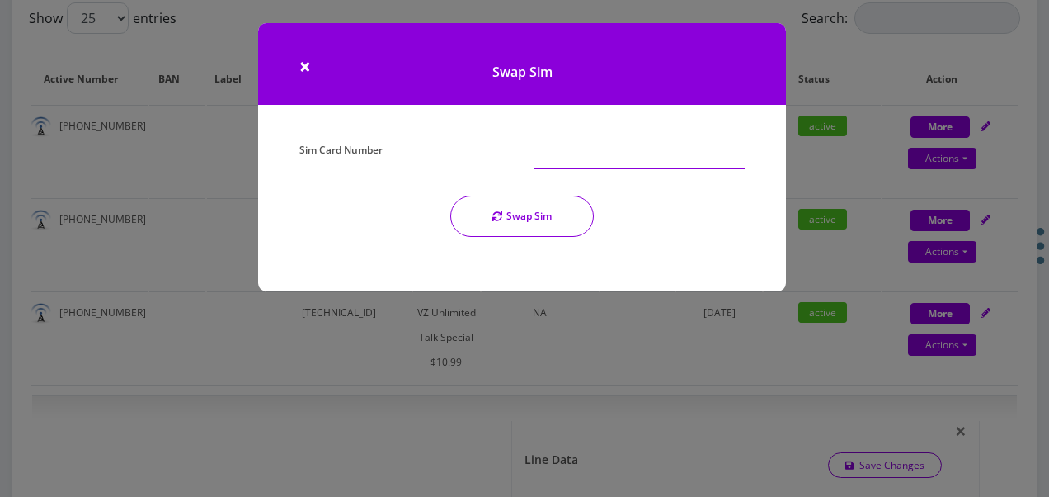
click at [545, 165] on input "Sim Card Number" at bounding box center [640, 153] width 210 height 31
type input "89148000011677014274"
click at [574, 216] on button "Swap Sim" at bounding box center [522, 216] width 144 height 41
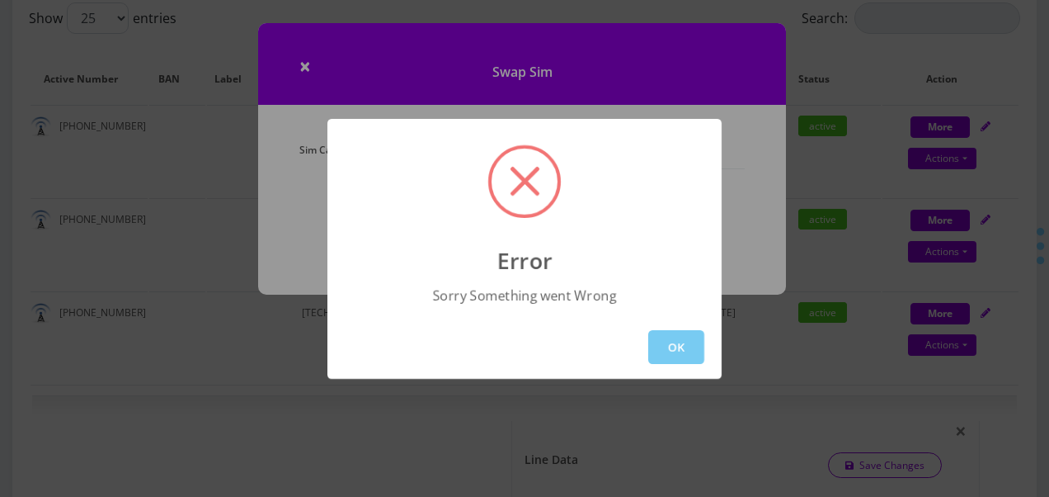
click at [662, 353] on button "OK" at bounding box center [676, 347] width 56 height 34
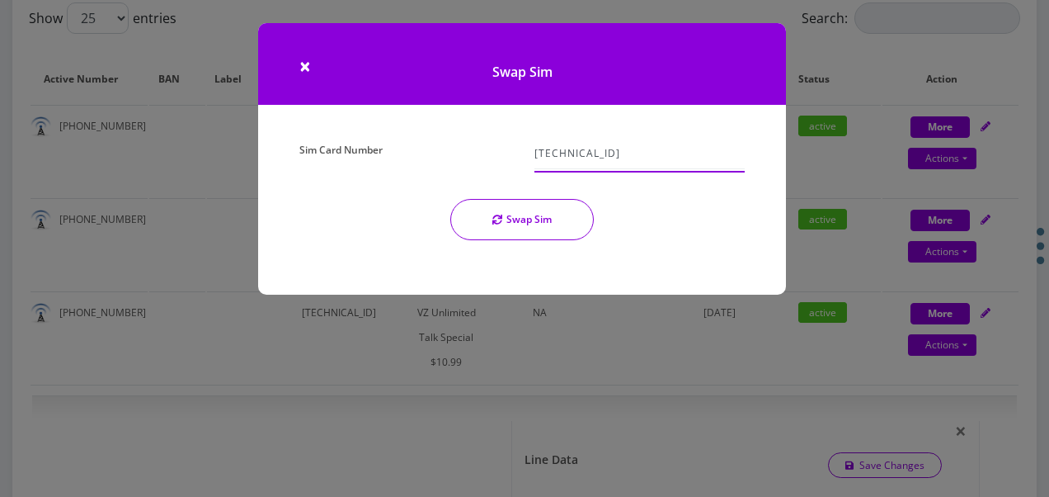
drag, startPoint x: 682, startPoint y: 148, endPoint x: 526, endPoint y: 142, distance: 156.9
click at [518, 141] on div "Sim Card Number 89148000011677014274 Swap Sim" at bounding box center [522, 195] width 470 height 115
click at [296, 64] on h1 "Swap Sim" at bounding box center [522, 64] width 528 height 82
click at [304, 63] on span "×" at bounding box center [305, 65] width 12 height 27
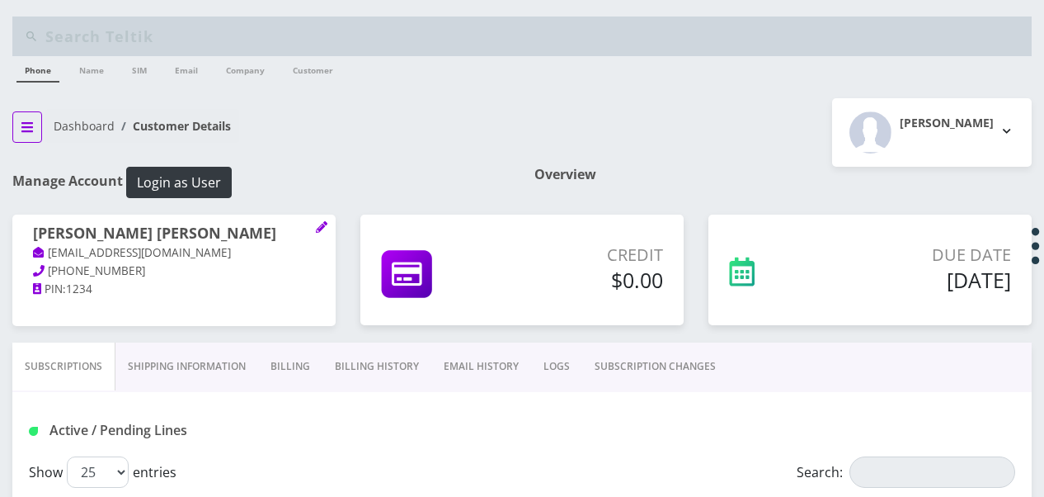
click at [17, 125] on button "breadcrumb" at bounding box center [27, 126] width 30 height 31
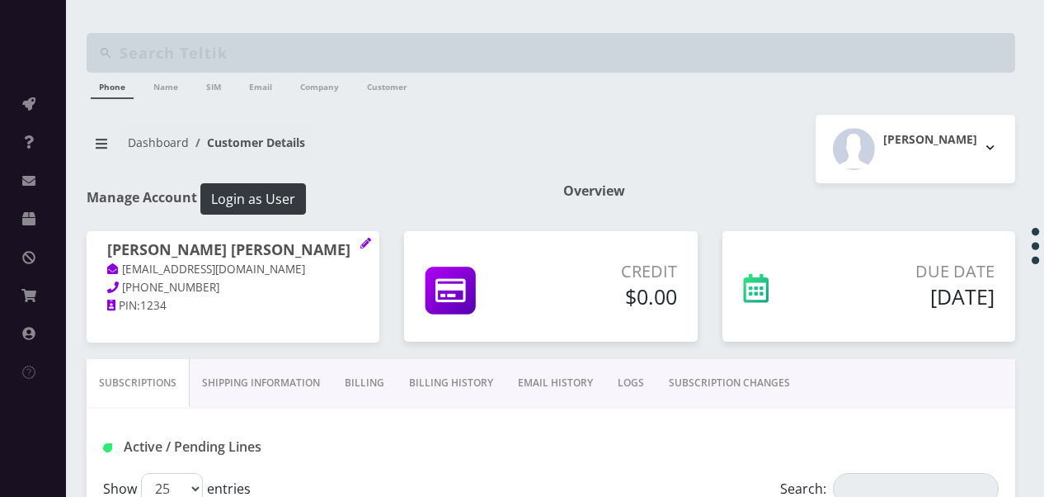
click at [21, 124] on li "Support" at bounding box center [33, 143] width 66 height 38
click at [25, 102] on icon at bounding box center [28, 103] width 13 height 13
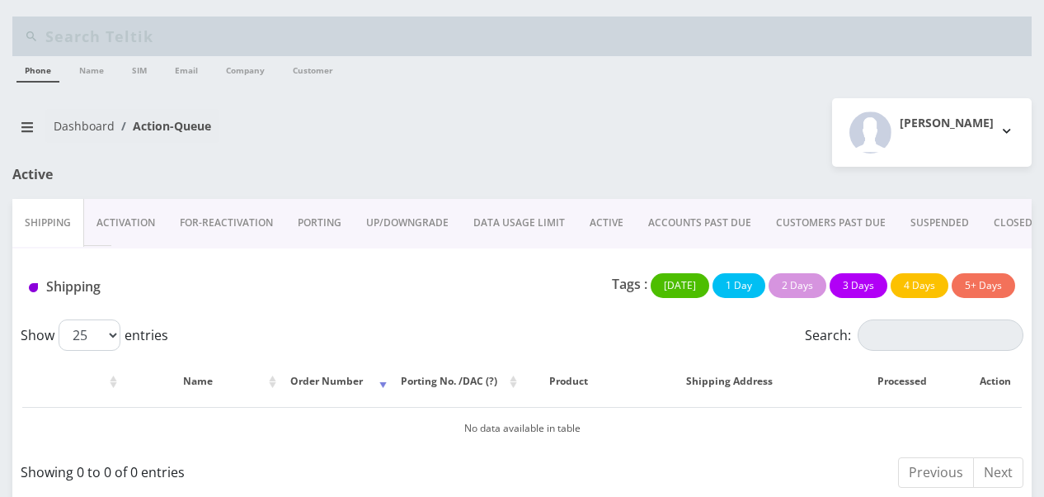
click at [611, 218] on link "ACTIVE" at bounding box center [606, 223] width 59 height 48
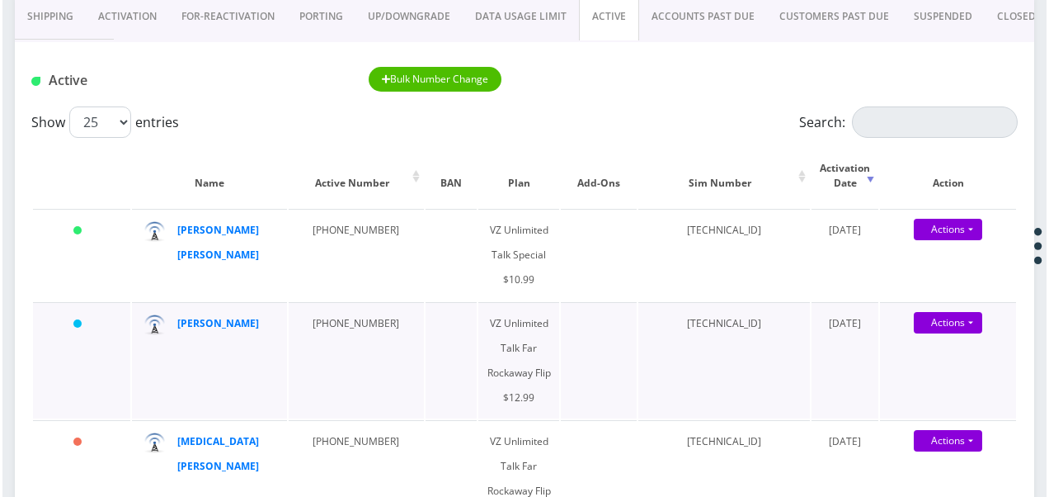
scroll to position [330, 0]
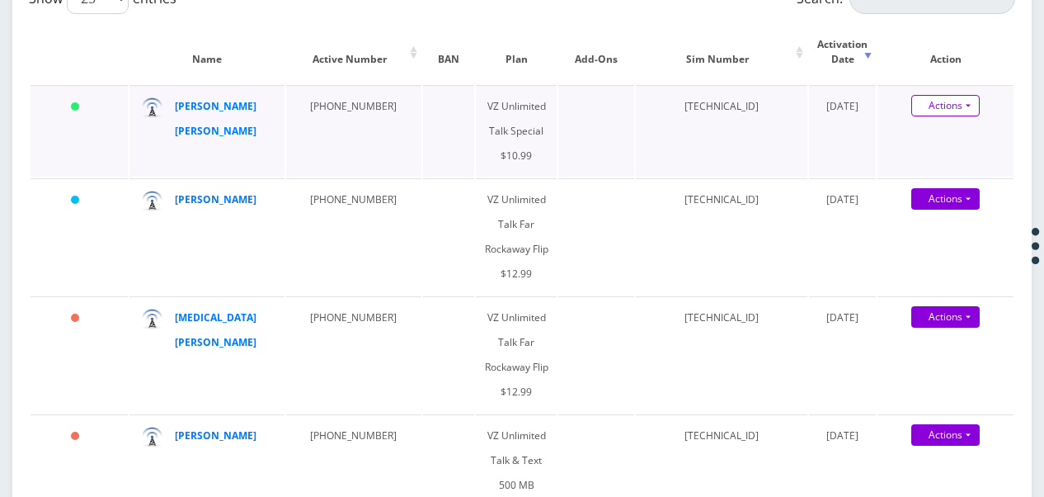
click at [978, 102] on link "Actions" at bounding box center [946, 105] width 68 height 21
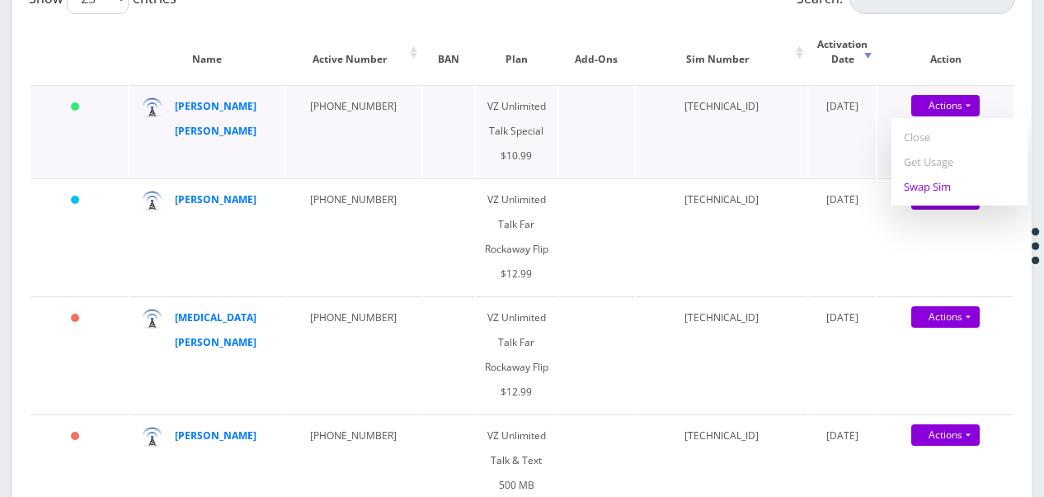
click at [935, 192] on link "Swap Sim" at bounding box center [960, 186] width 136 height 25
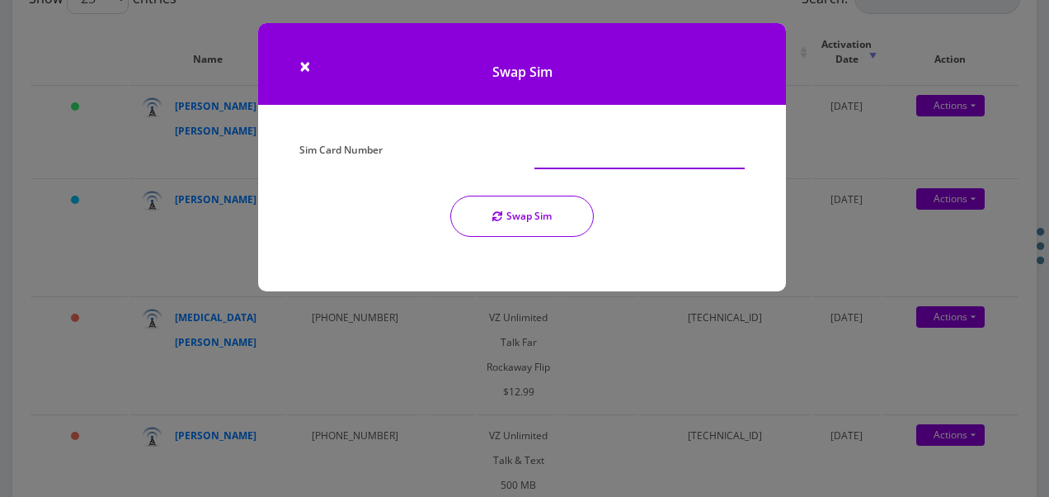
drag, startPoint x: 523, startPoint y: 151, endPoint x: 577, endPoint y: 145, distance: 53.9
click at [577, 145] on input "Sim Card Number" at bounding box center [640, 153] width 210 height 31
paste input "[TECHNICAL_ID]"
type input "[TECHNICAL_ID]"
click at [575, 226] on button "Swap Sim" at bounding box center [522, 216] width 144 height 41
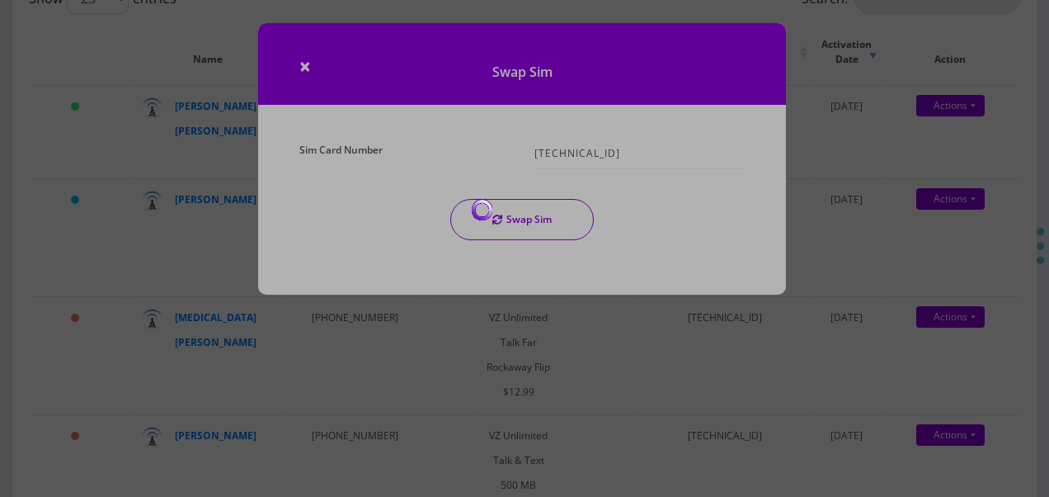
click at [508, 223] on div at bounding box center [524, 248] width 1049 height 497
drag, startPoint x: 673, startPoint y: 148, endPoint x: 587, endPoint y: 125, distance: 88.9
click at [567, 140] on div at bounding box center [524, 248] width 1049 height 497
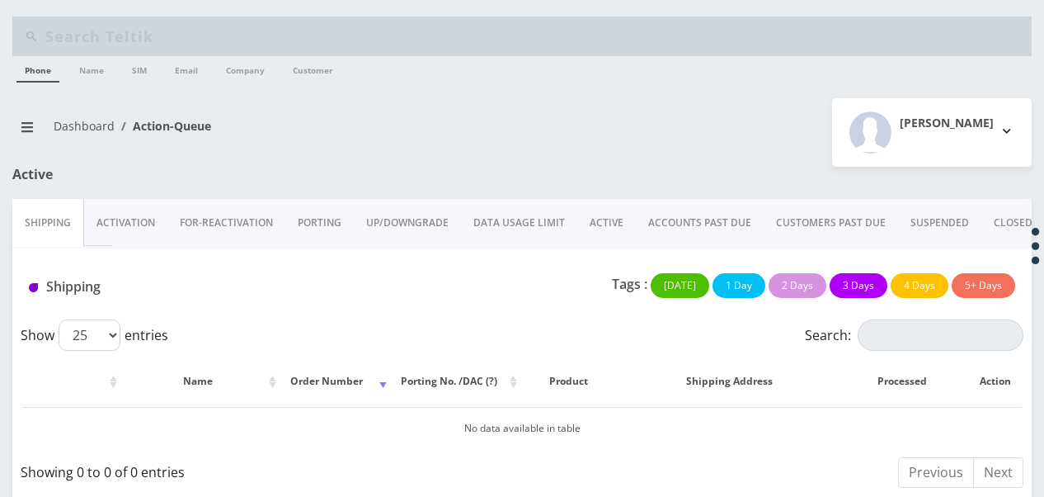
click at [1009, 211] on link "CLOSED" at bounding box center [1014, 223] width 64 height 48
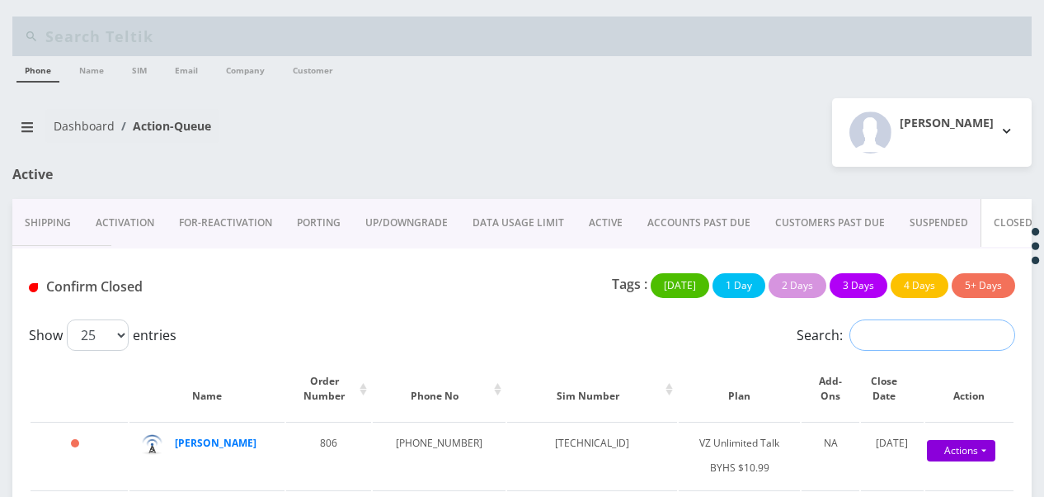
click at [949, 338] on input "Search:" at bounding box center [933, 334] width 166 height 31
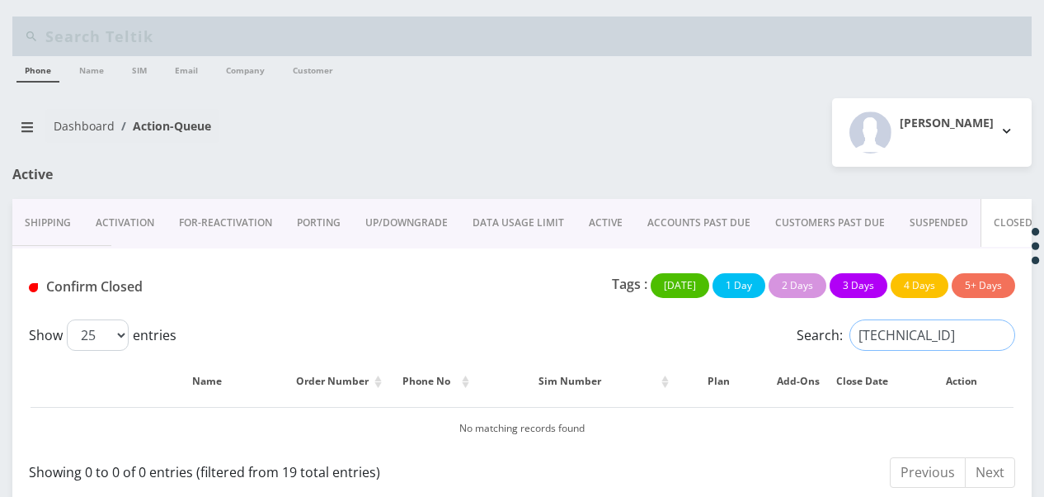
scroll to position [0, 8]
click at [989, 337] on input "[TECHNICAL_ID]" at bounding box center [933, 334] width 166 height 31
drag, startPoint x: 992, startPoint y: 337, endPoint x: 828, endPoint y: 337, distance: 163.3
click at [828, 337] on label "Search: [TECHNICAL_ID]" at bounding box center [906, 334] width 219 height 31
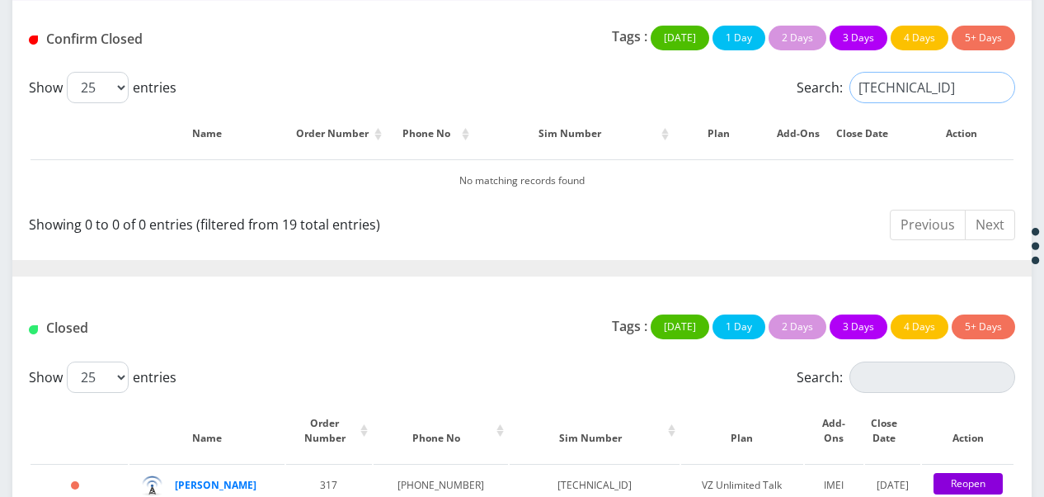
scroll to position [495, 0]
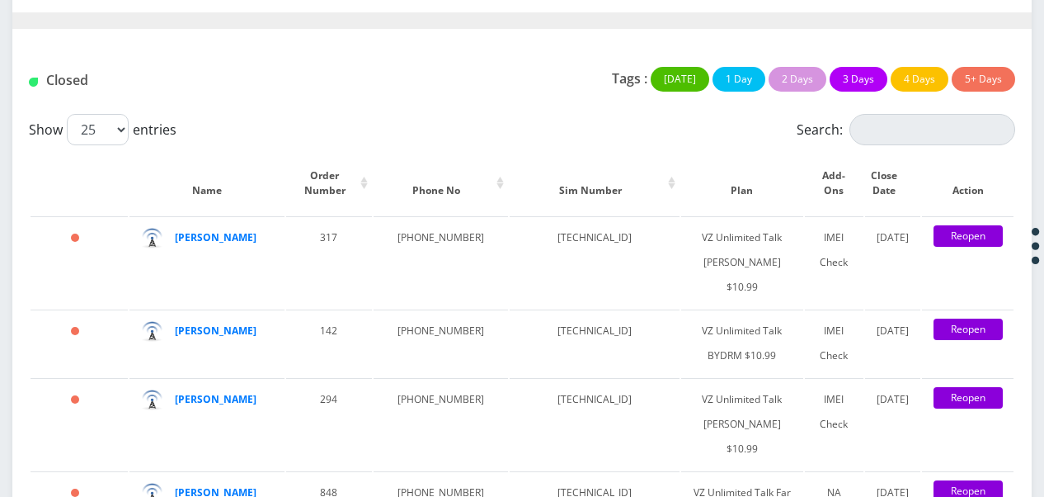
type input "[TECHNICAL_ID]"
paste input "[TECHNICAL_ID]"
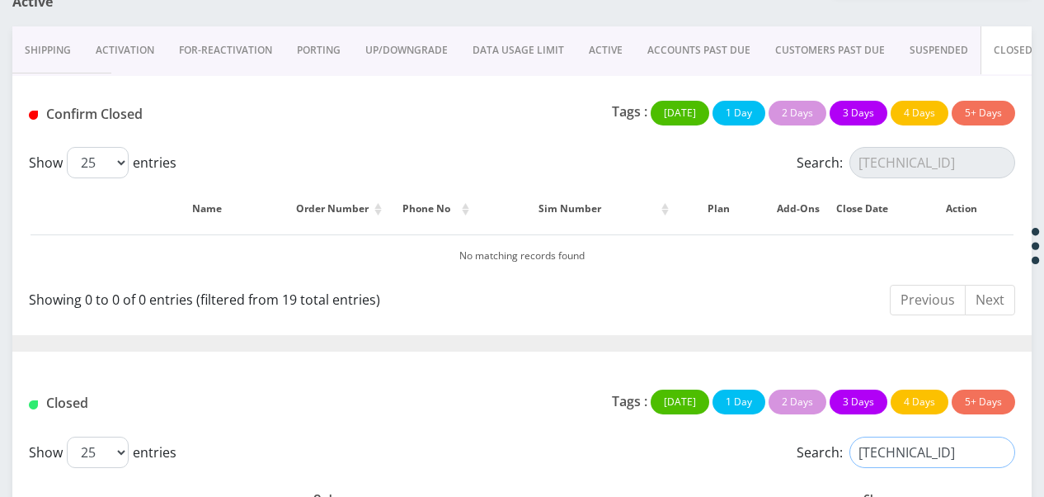
scroll to position [59, 0]
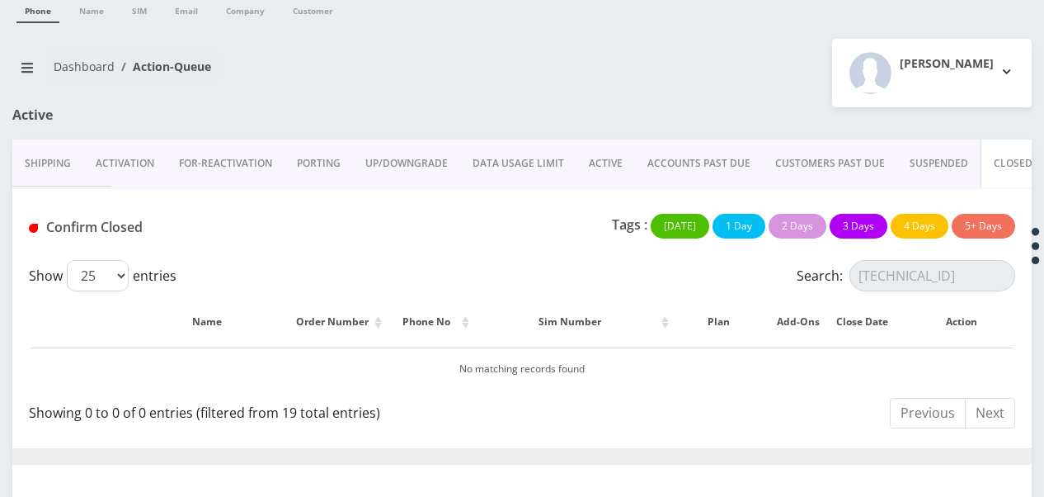
type input "[TECHNICAL_ID]"
click at [600, 163] on link "ACTIVE" at bounding box center [606, 163] width 59 height 48
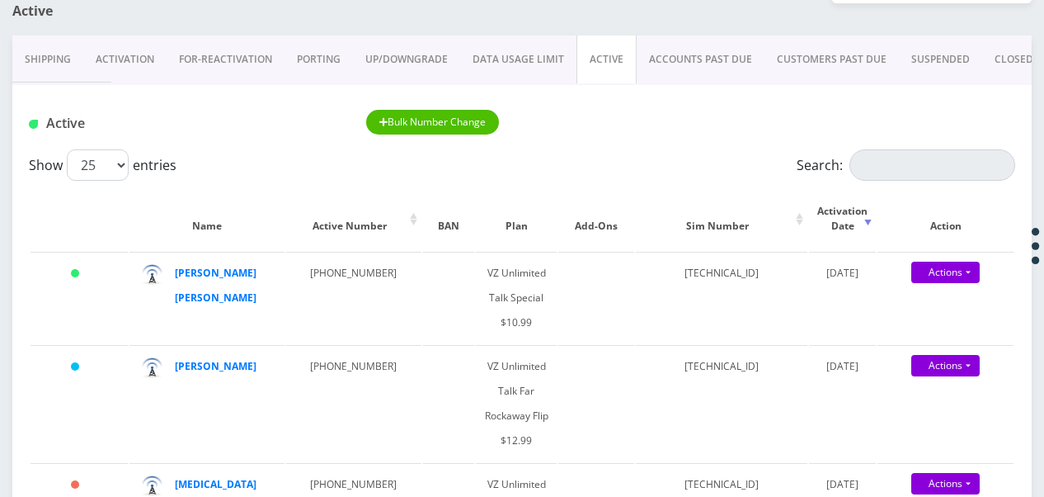
scroll to position [142, 0]
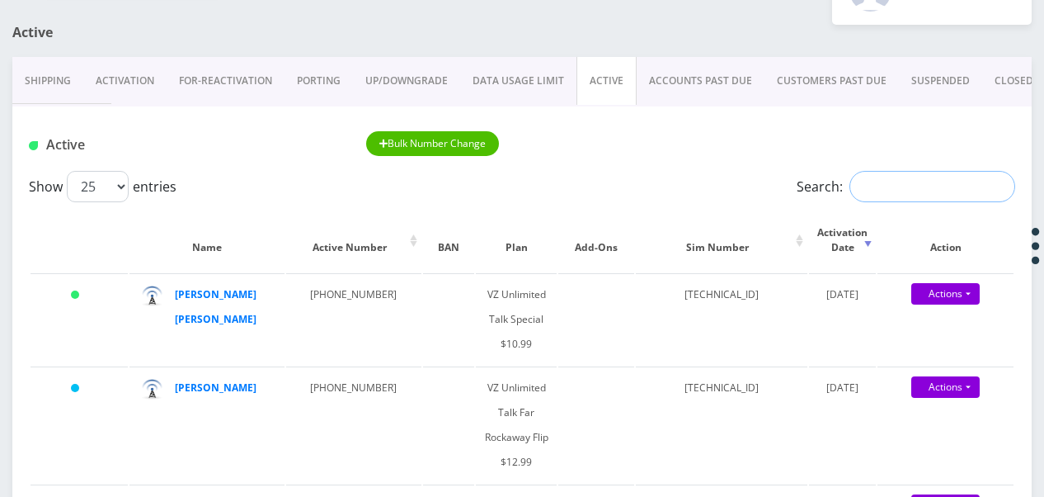
click at [904, 177] on input "Search:" at bounding box center [933, 186] width 166 height 31
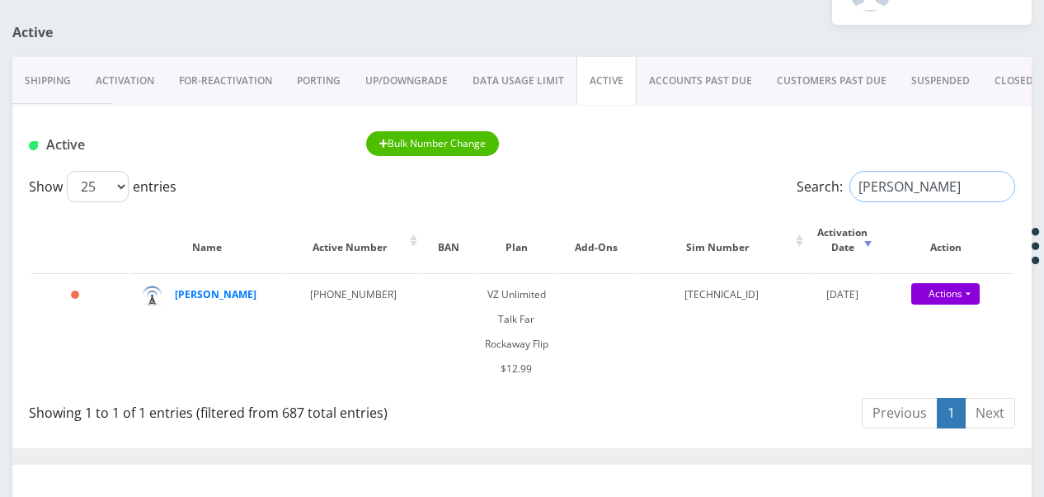
drag, startPoint x: 945, startPoint y: 196, endPoint x: 495, endPoint y: 178, distance: 449.9
click at [520, 186] on div "Show 25 50 100 250 500 1000 entries Search: olshin" at bounding box center [522, 186] width 987 height 31
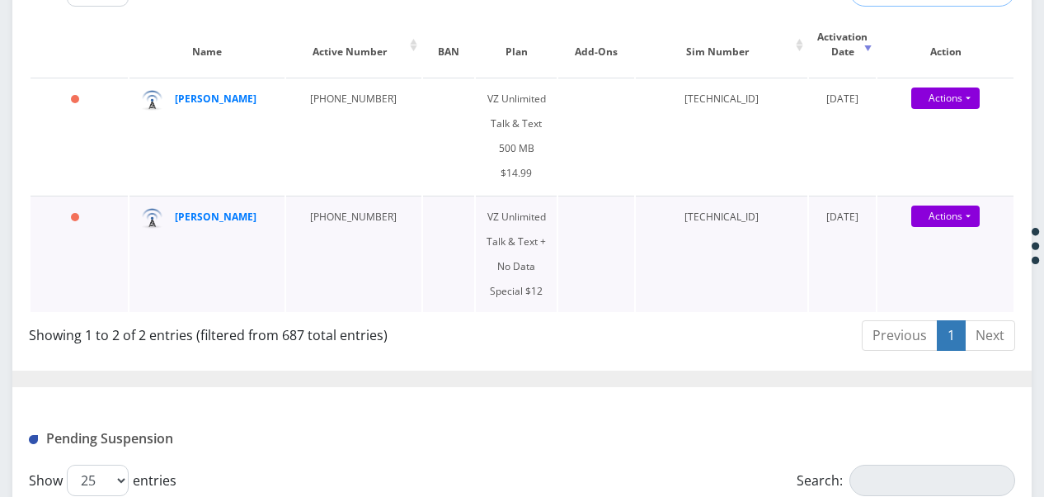
scroll to position [256, 0]
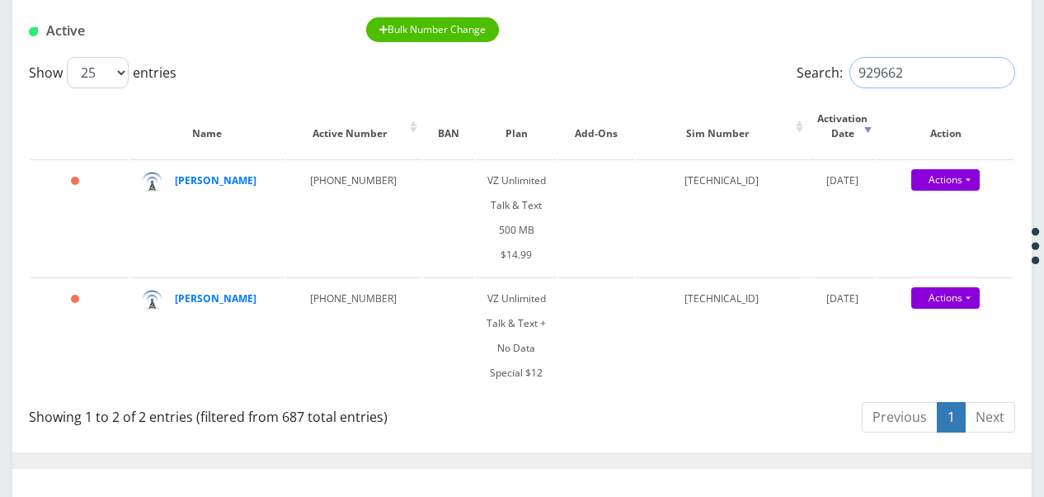
type input "929662"
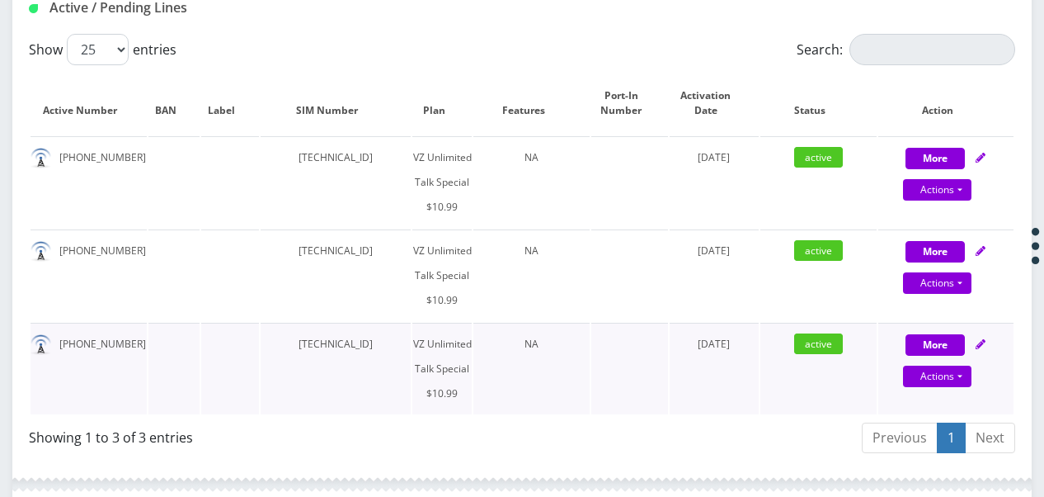
scroll to position [495, 0]
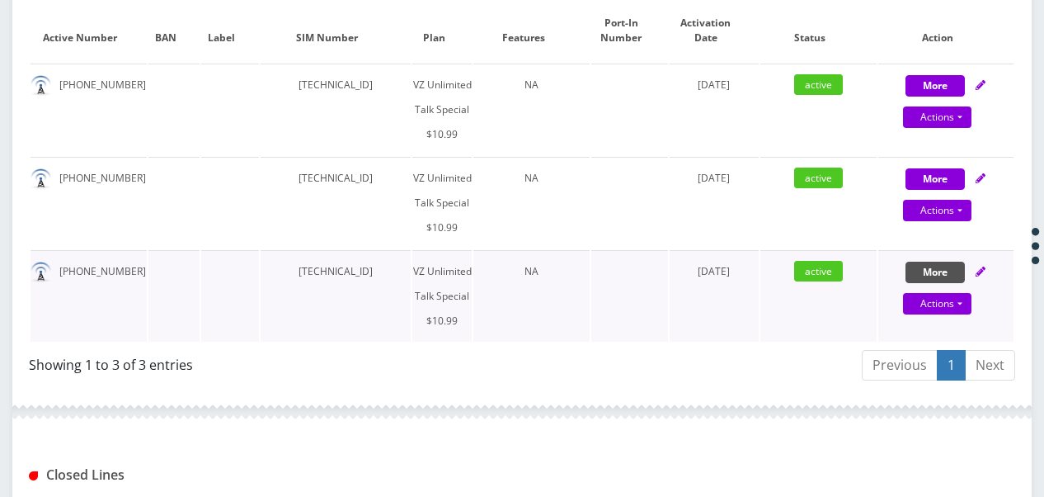
click at [943, 97] on button "More" at bounding box center [935, 85] width 59 height 21
select select "472"
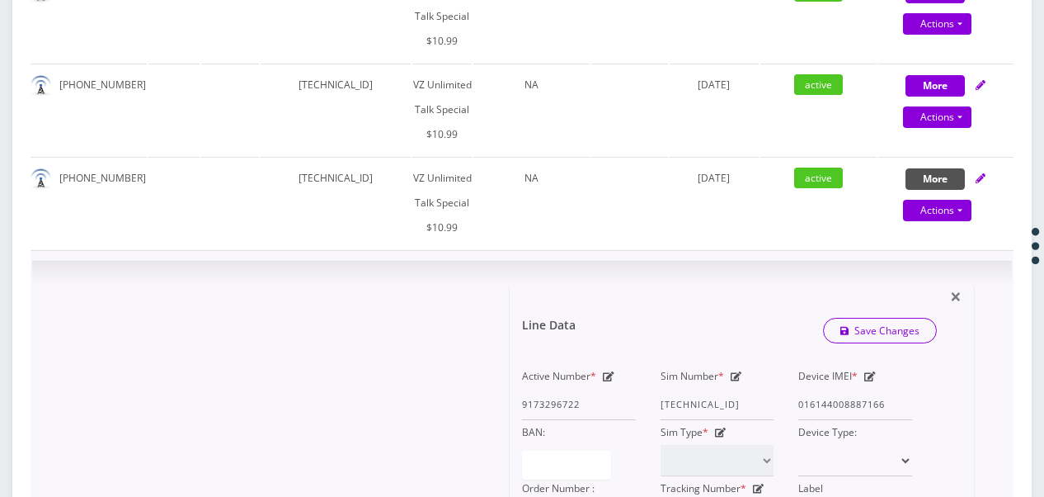
scroll to position [742, 0]
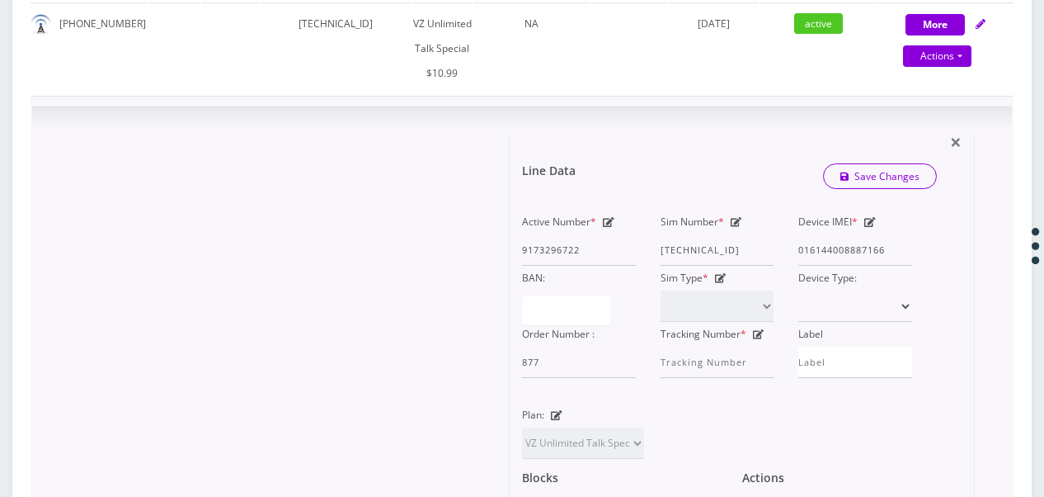
click at [738, 221] on icon at bounding box center [737, 222] width 12 height 10
click at [810, 249] on div "Active Number * 9173296722 Sim Number * [TECHNICAL_ID] Device IMEI * [TECHNICAL…" at bounding box center [717, 294] width 415 height 168
type input "[TECHNICAL_ID]"
click at [897, 167] on link "Save Changes" at bounding box center [880, 176] width 115 height 26
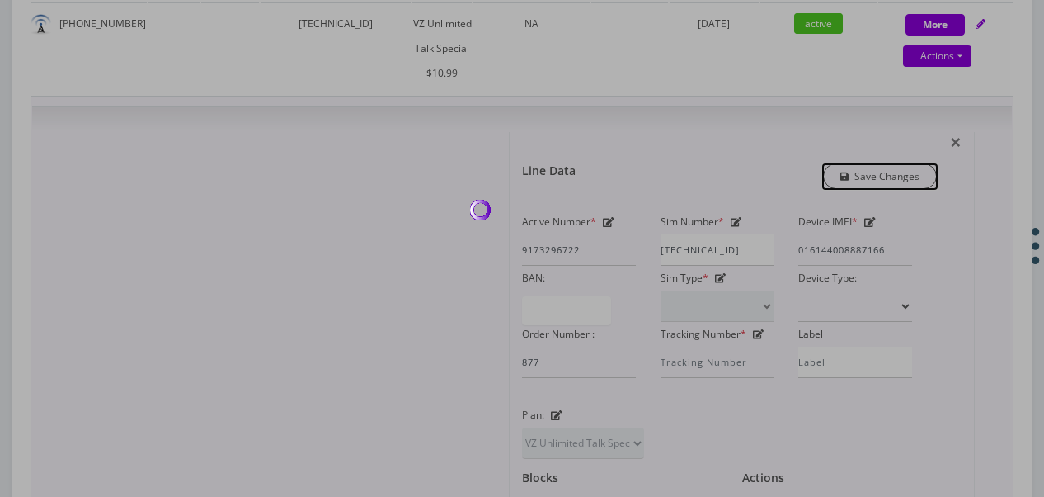
scroll to position [0, 0]
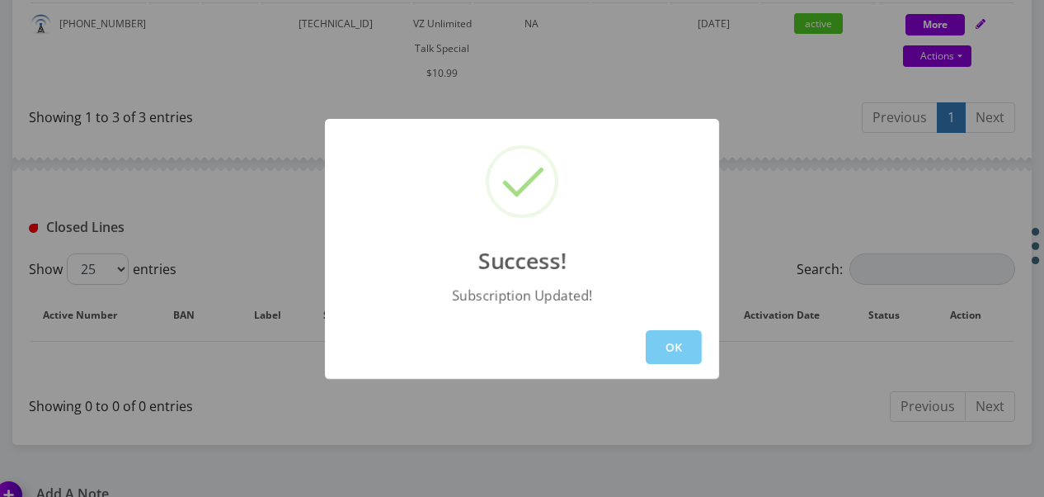
click at [655, 344] on button "OK" at bounding box center [674, 347] width 56 height 34
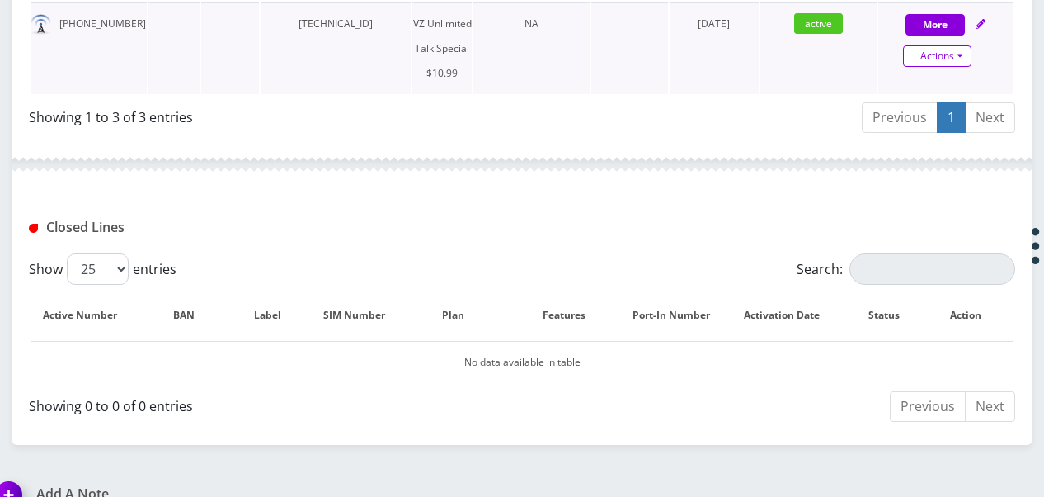
select select "472"
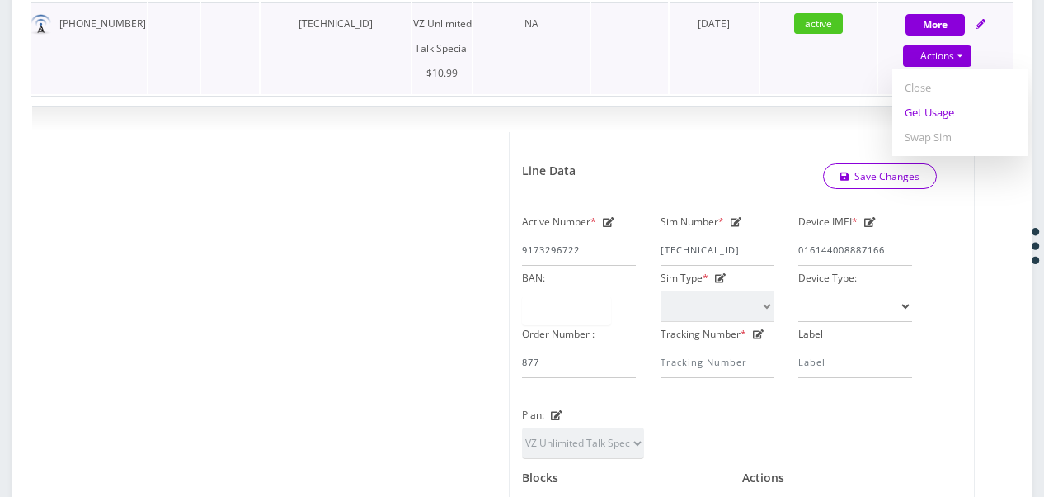
click at [932, 112] on link "Get Usage" at bounding box center [960, 112] width 135 height 25
select select "472"
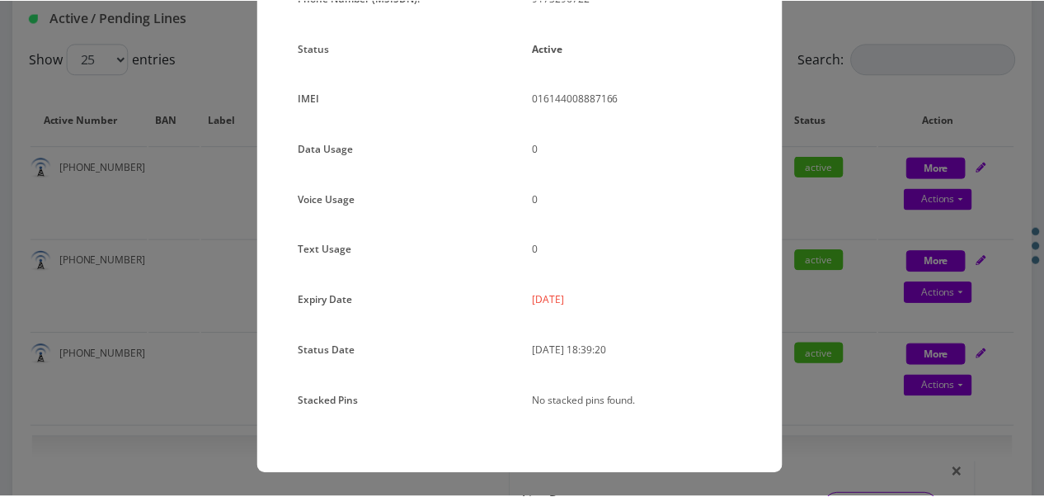
scroll to position [120, 0]
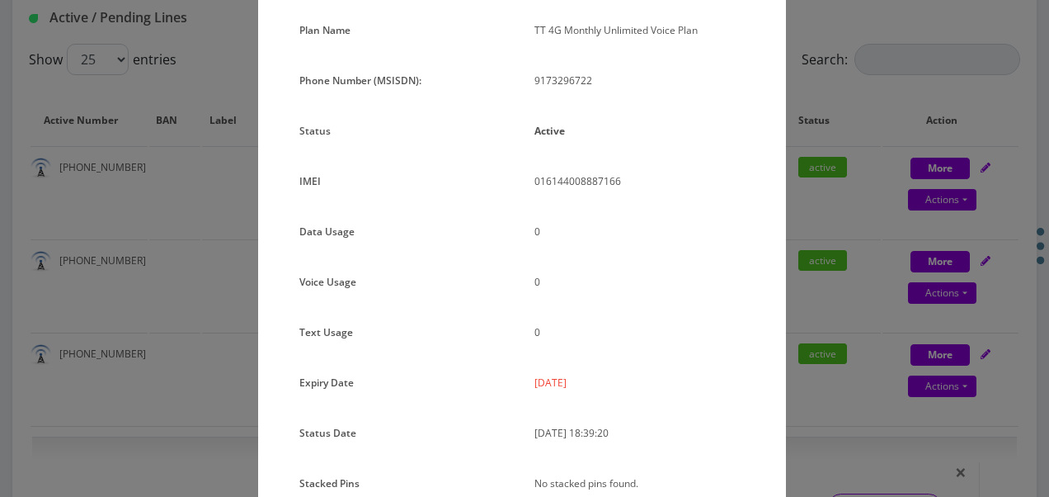
click at [796, 262] on div "× Subscription Info Plan Name TT 4G Monthly Unlimited Voice Plan Phone Number (…" at bounding box center [524, 248] width 1049 height 497
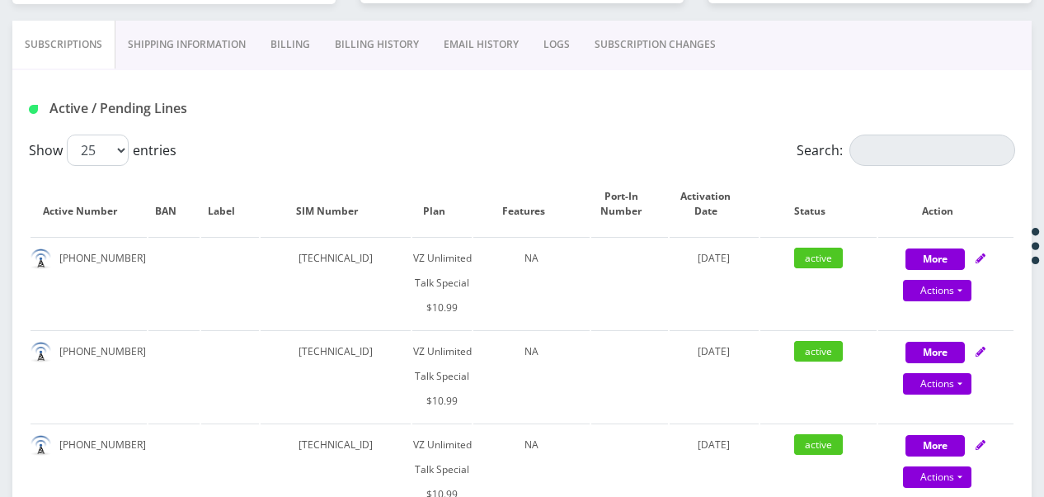
scroll to position [330, 0]
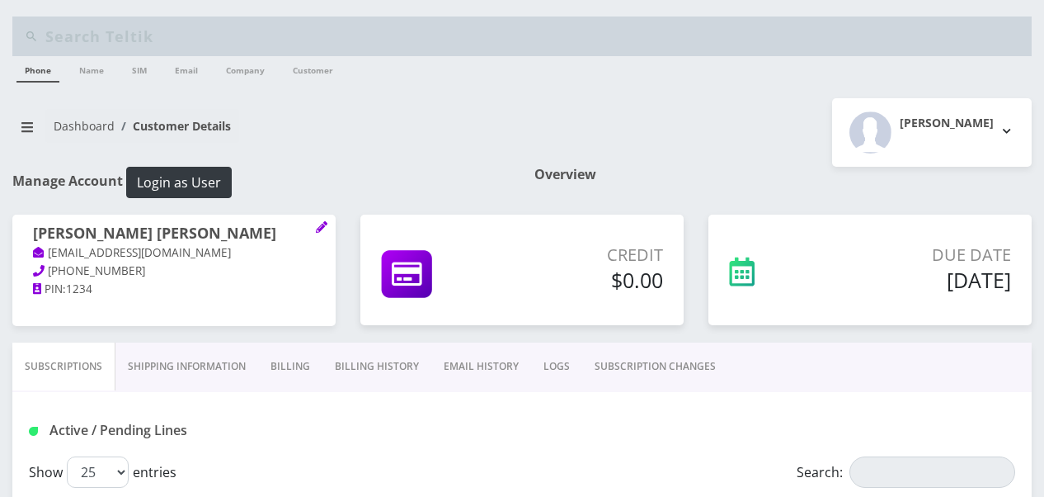
scroll to position [330, 0]
